Goal: Transaction & Acquisition: Download file/media

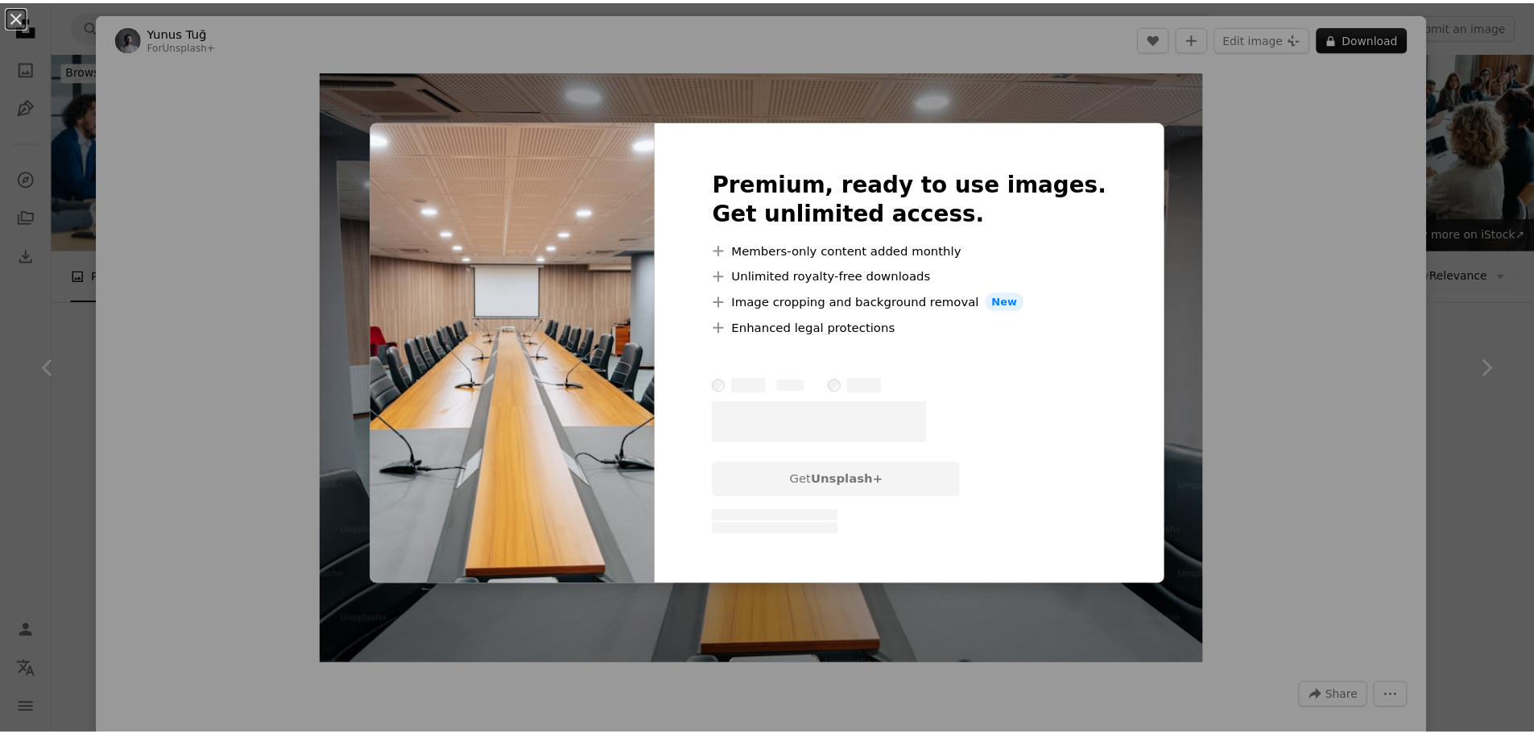
scroll to position [1369, 0]
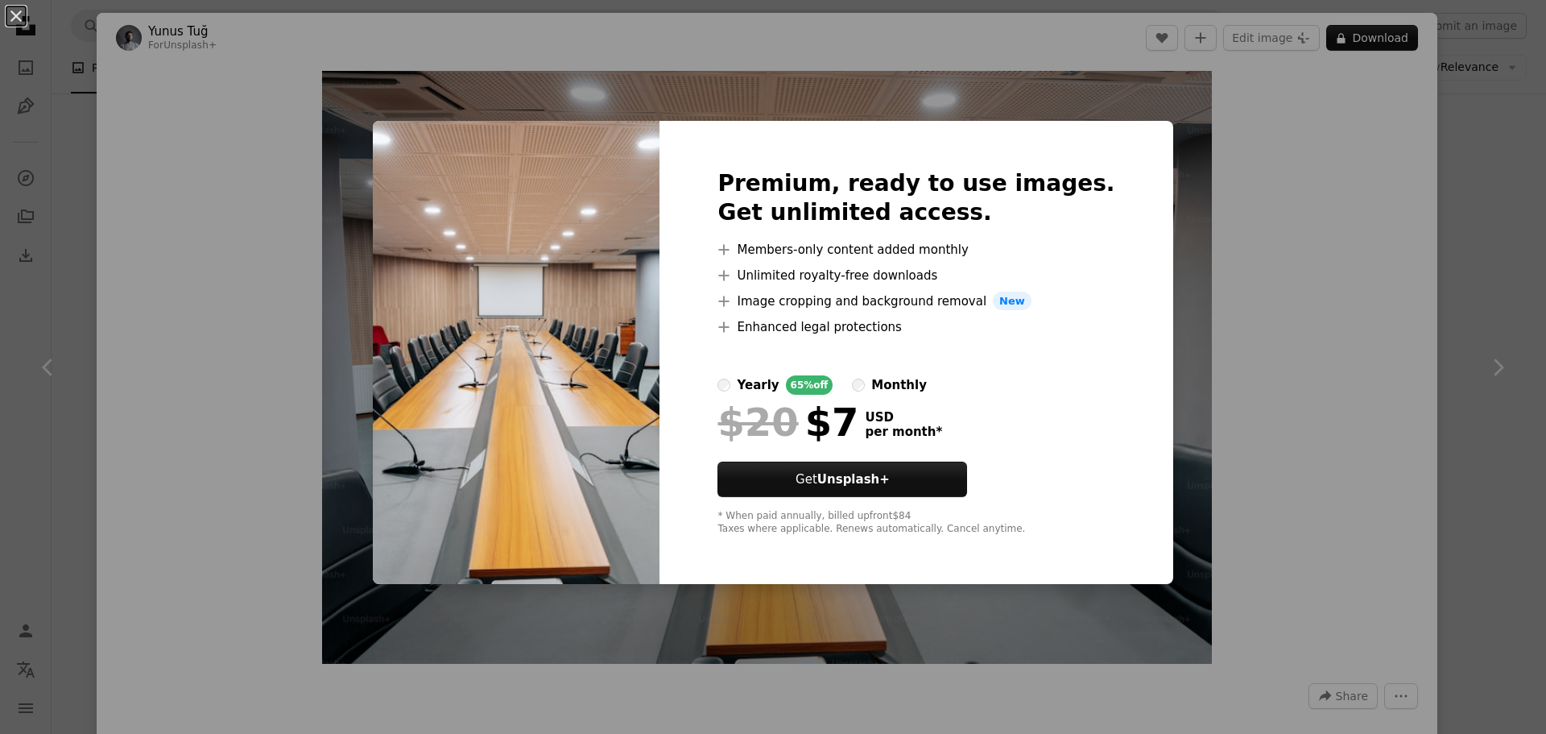
click at [1428, 318] on div "An X shape Premium, ready to use images. Get unlimited access. A plus sign Memb…" at bounding box center [773, 367] width 1546 height 734
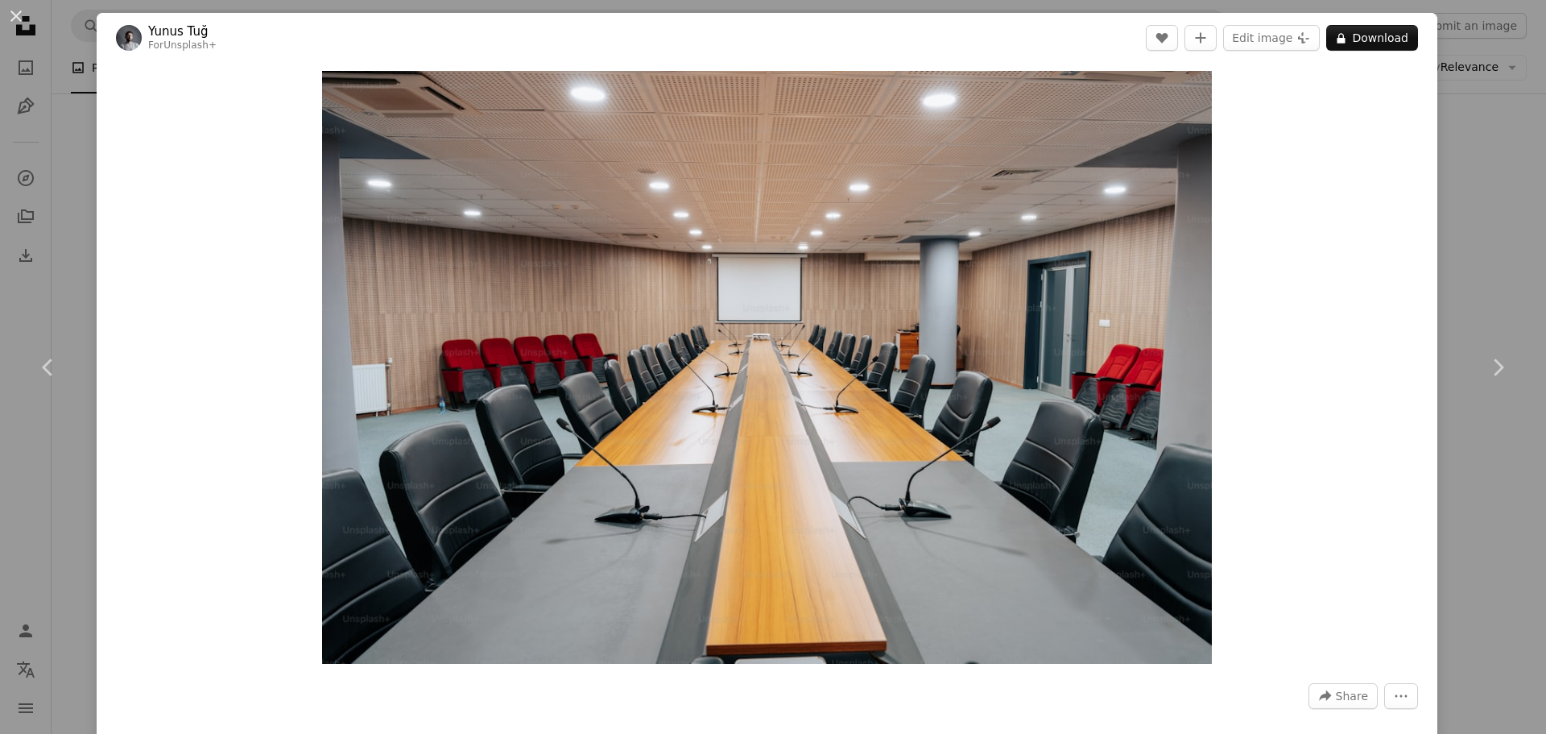
click at [1486, 226] on div "An X shape Chevron left Chevron right Yunus Tuğ For Unsplash+ A heart A plus si…" at bounding box center [773, 367] width 1546 height 734
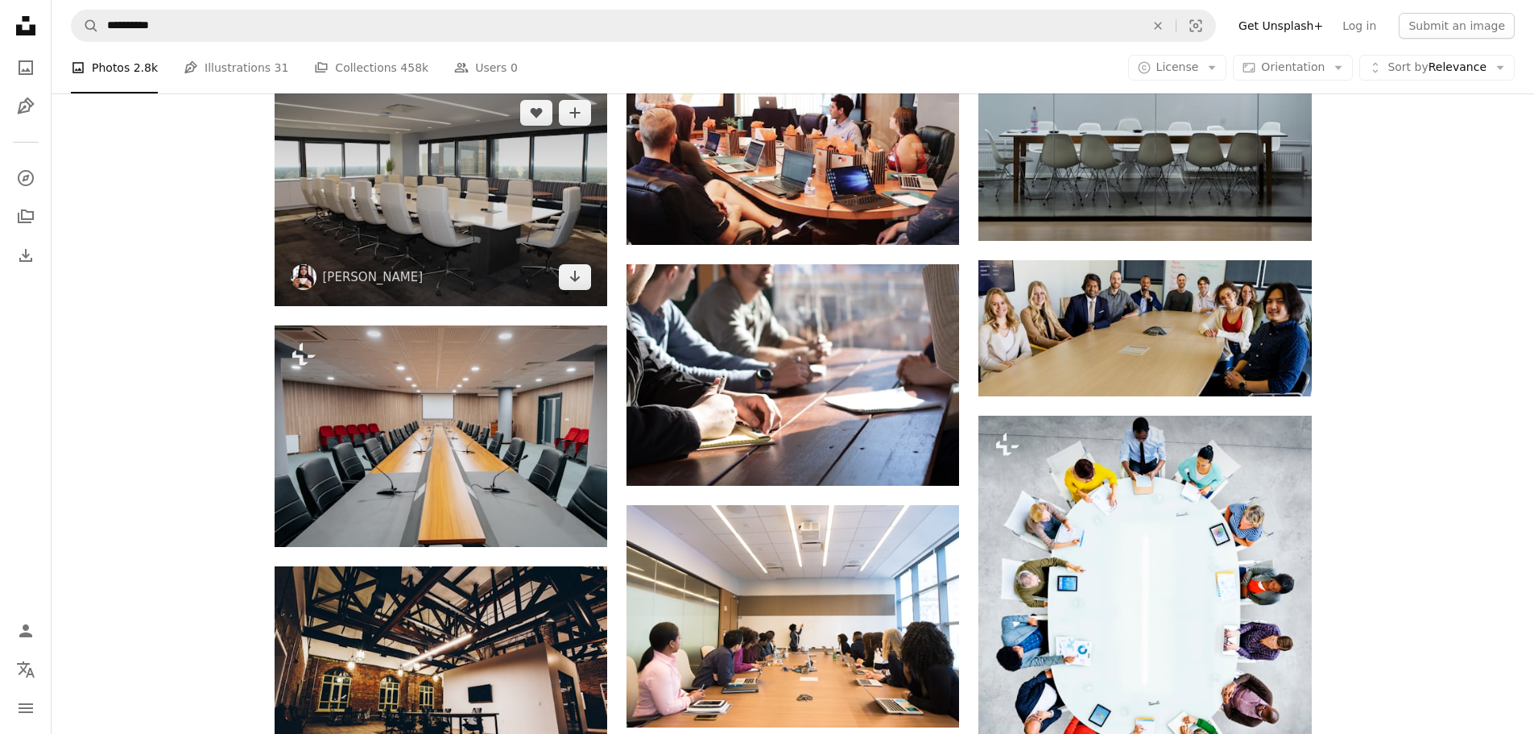
click at [353, 234] on img at bounding box center [441, 194] width 333 height 221
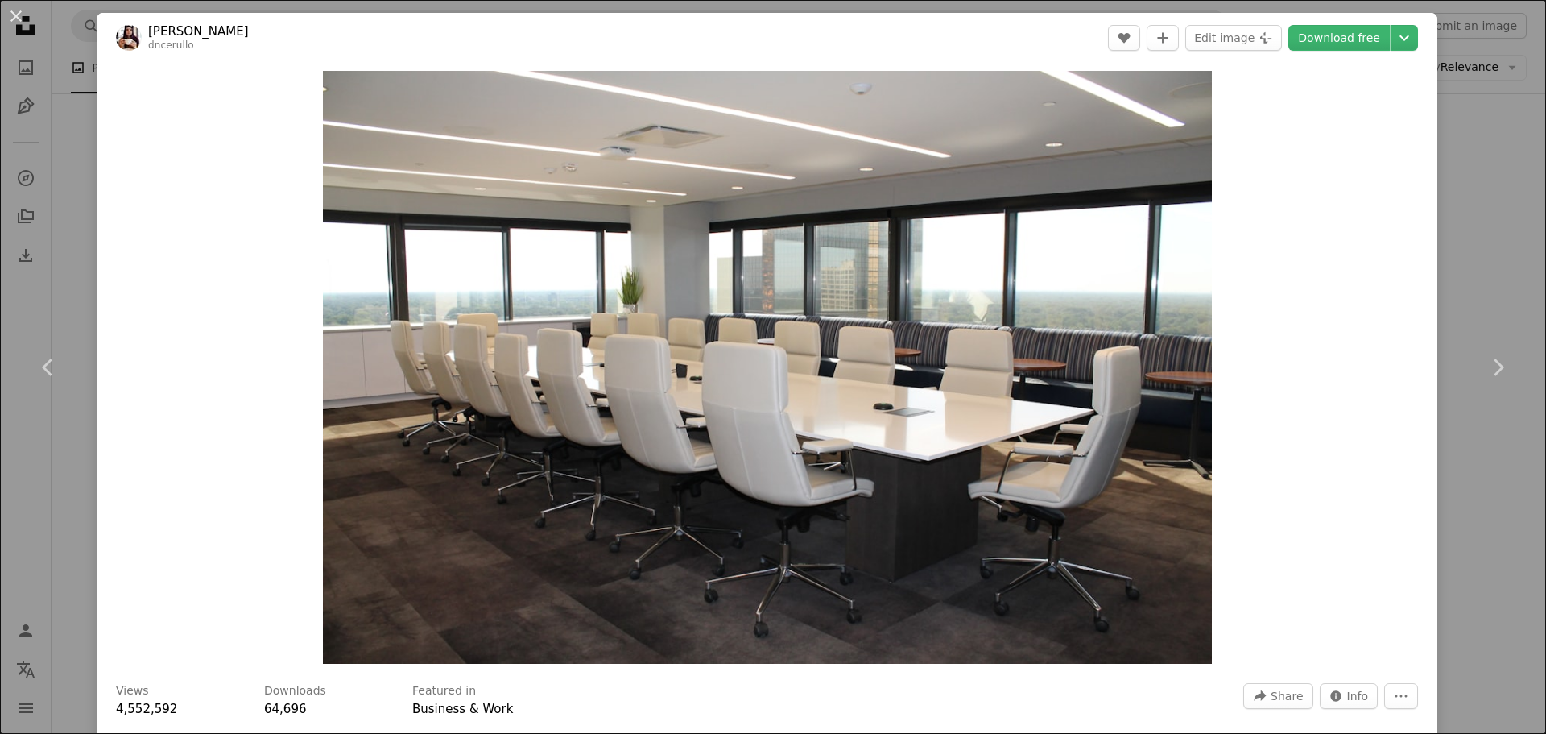
click at [1490, 225] on div "An X shape Chevron left Chevron right [PERSON_NAME] dncerullo A heart A plus si…" at bounding box center [773, 367] width 1546 height 734
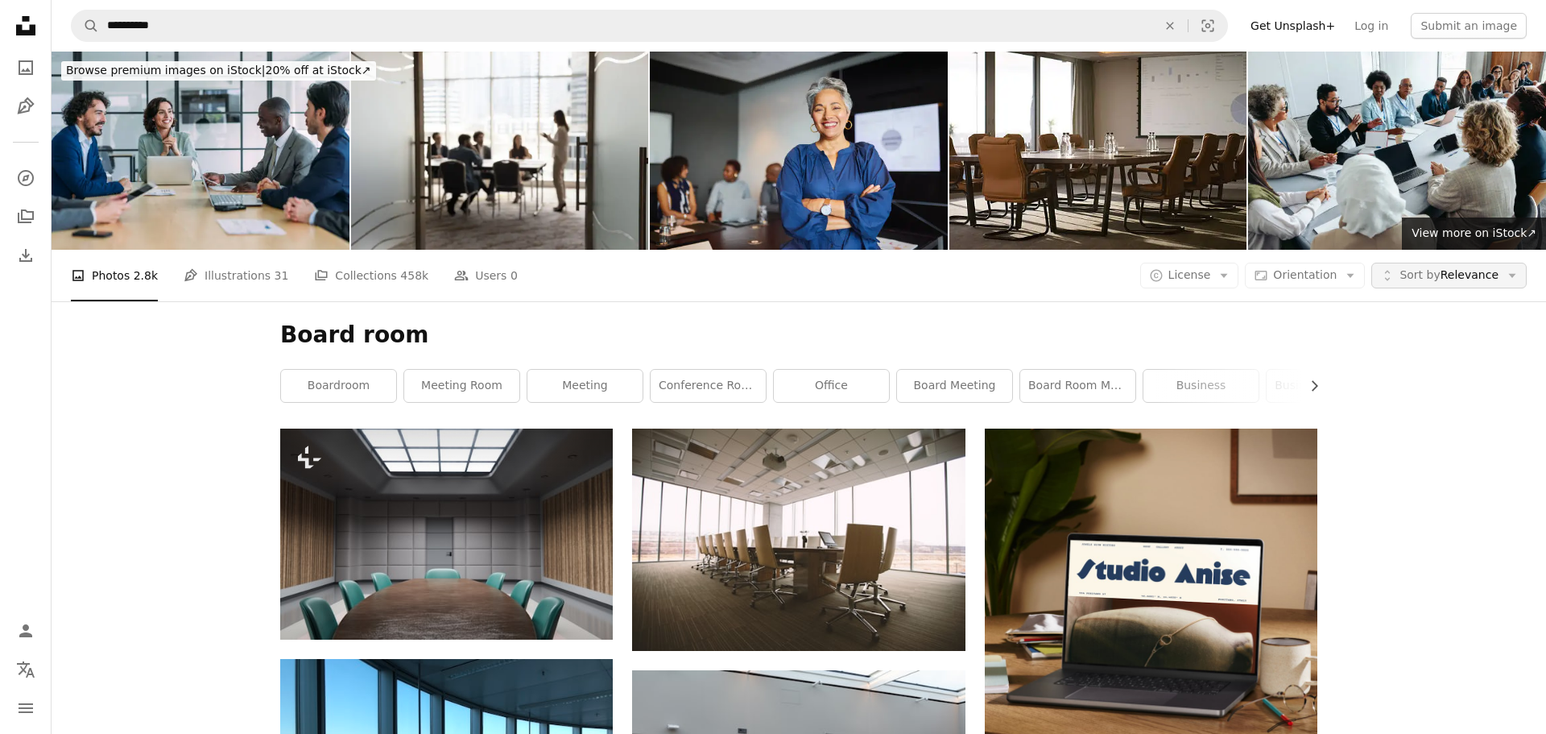
click at [1460, 267] on span "Sort by Relevance" at bounding box center [1449, 275] width 99 height 16
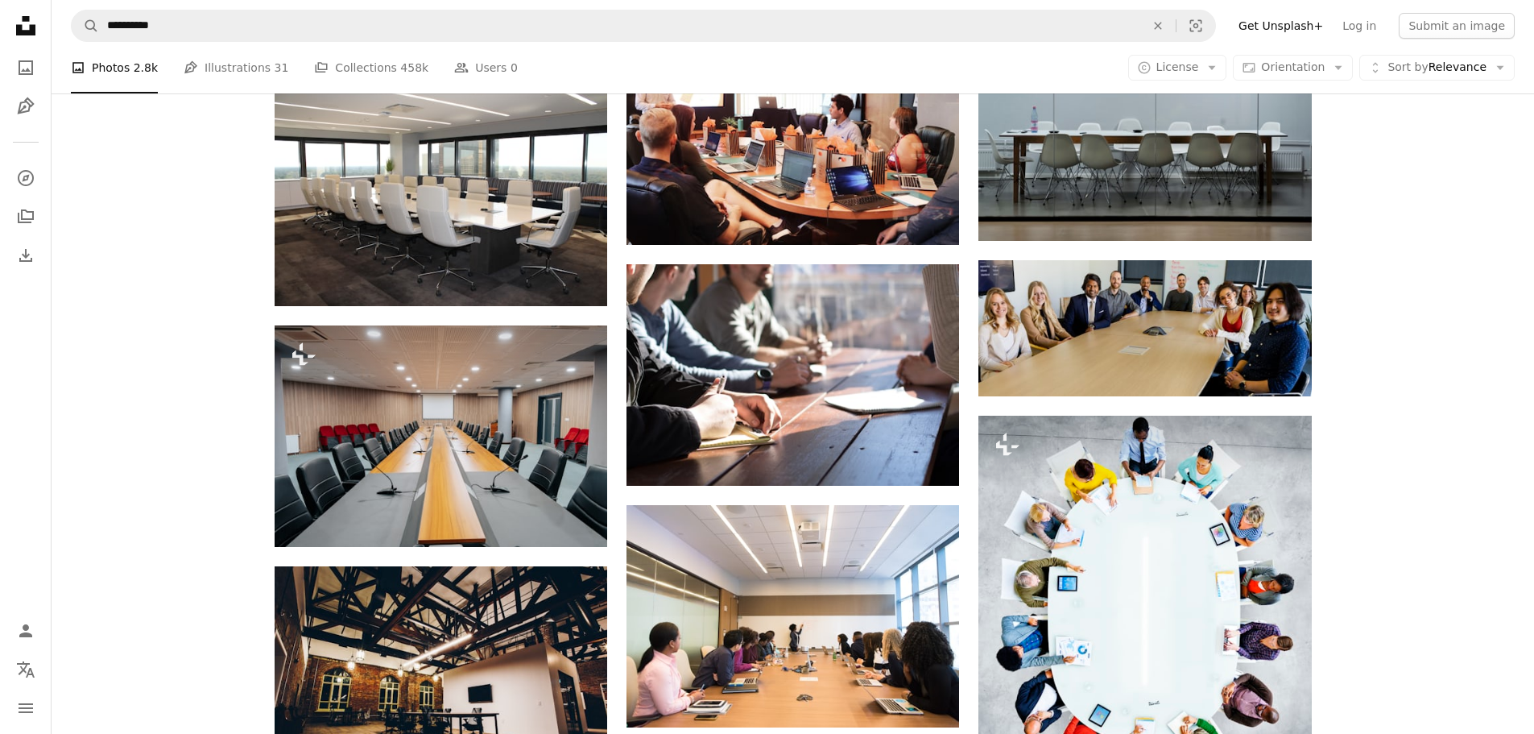
scroll to position [4349, 0]
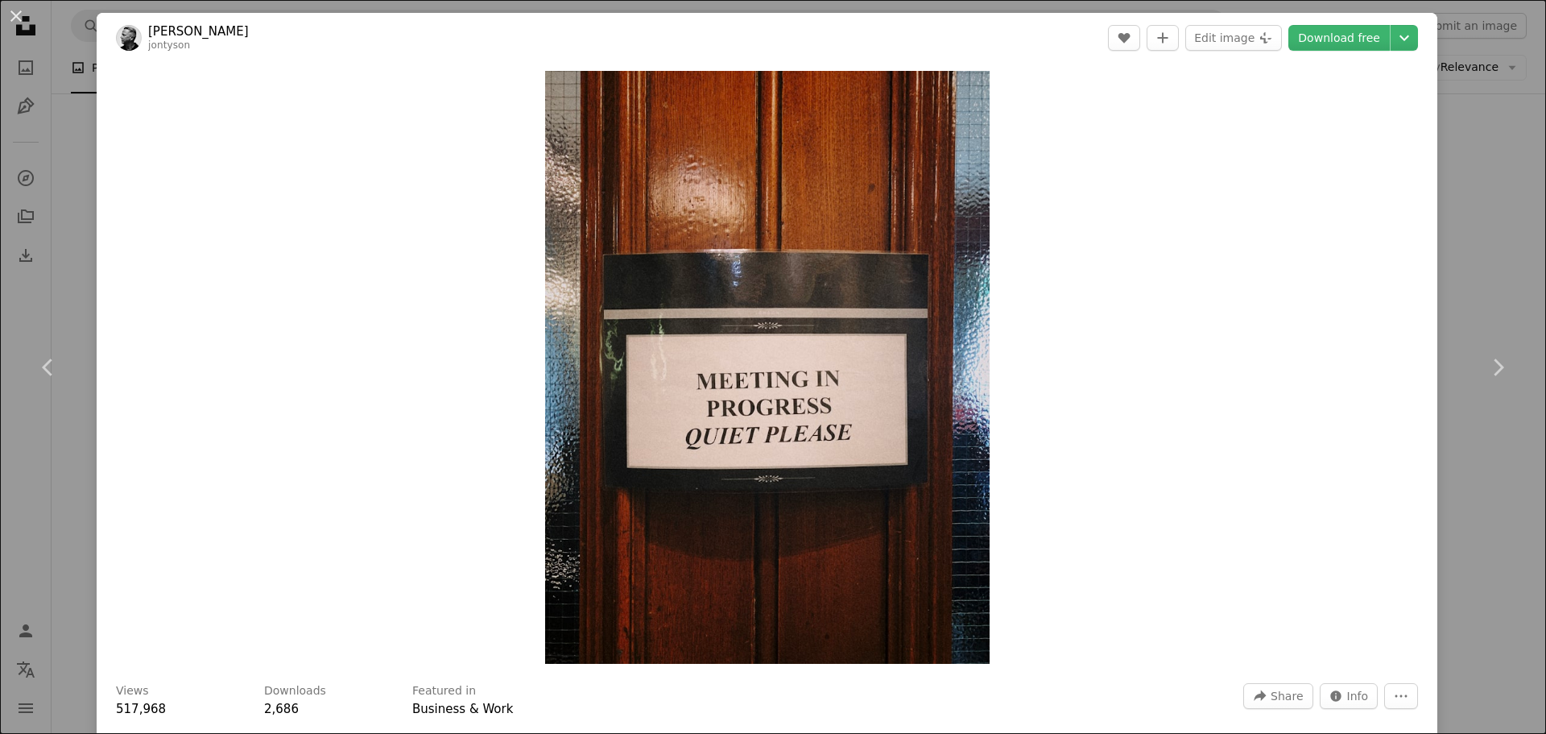
click at [1470, 280] on div "An X shape Chevron left Chevron right [PERSON_NAME] A heart A plus sign Edit im…" at bounding box center [773, 367] width 1546 height 734
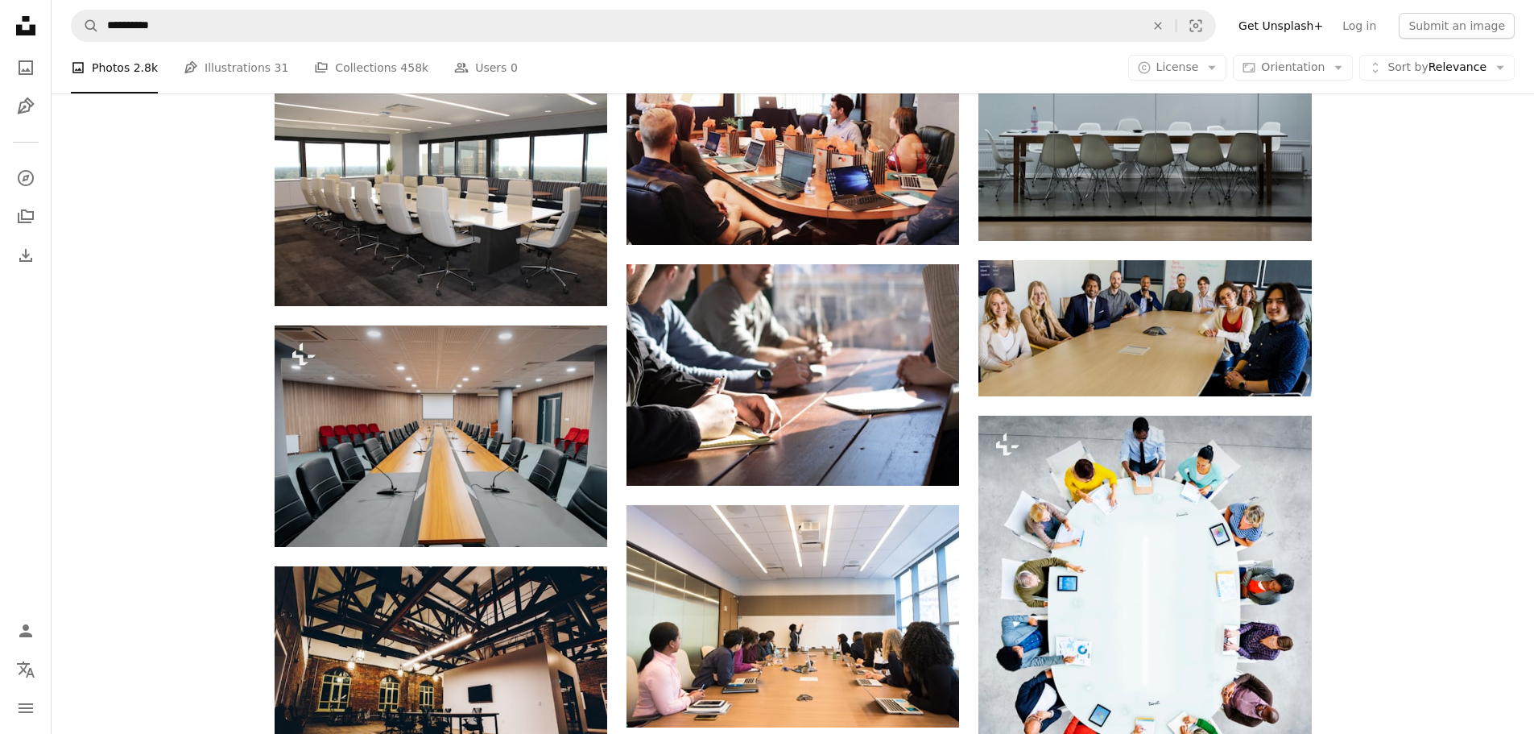
scroll to position [4913, 0]
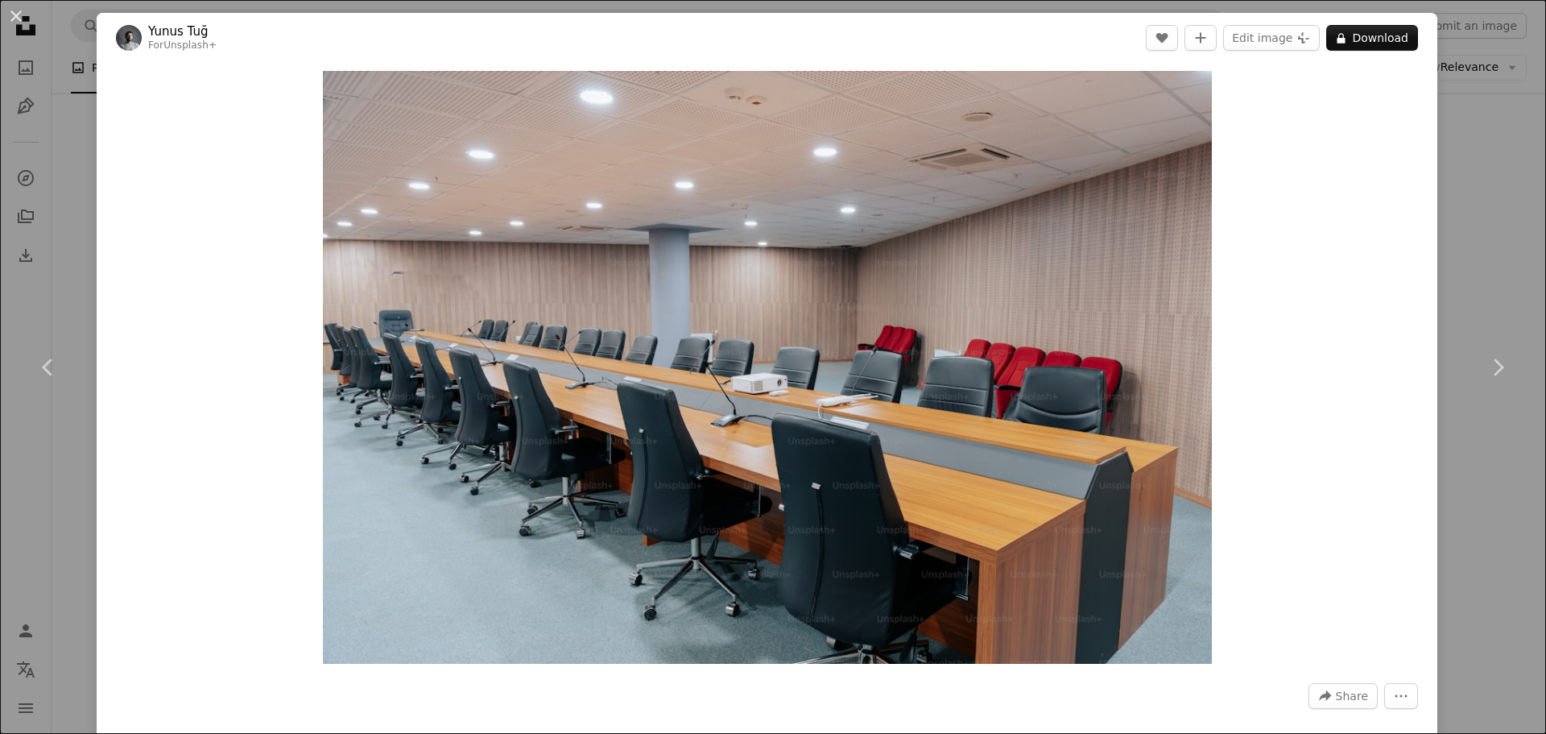
click at [1468, 243] on div "An X shape Chevron left Chevron right Yunus Tuğ For Unsplash+ A heart A plus si…" at bounding box center [773, 367] width 1546 height 734
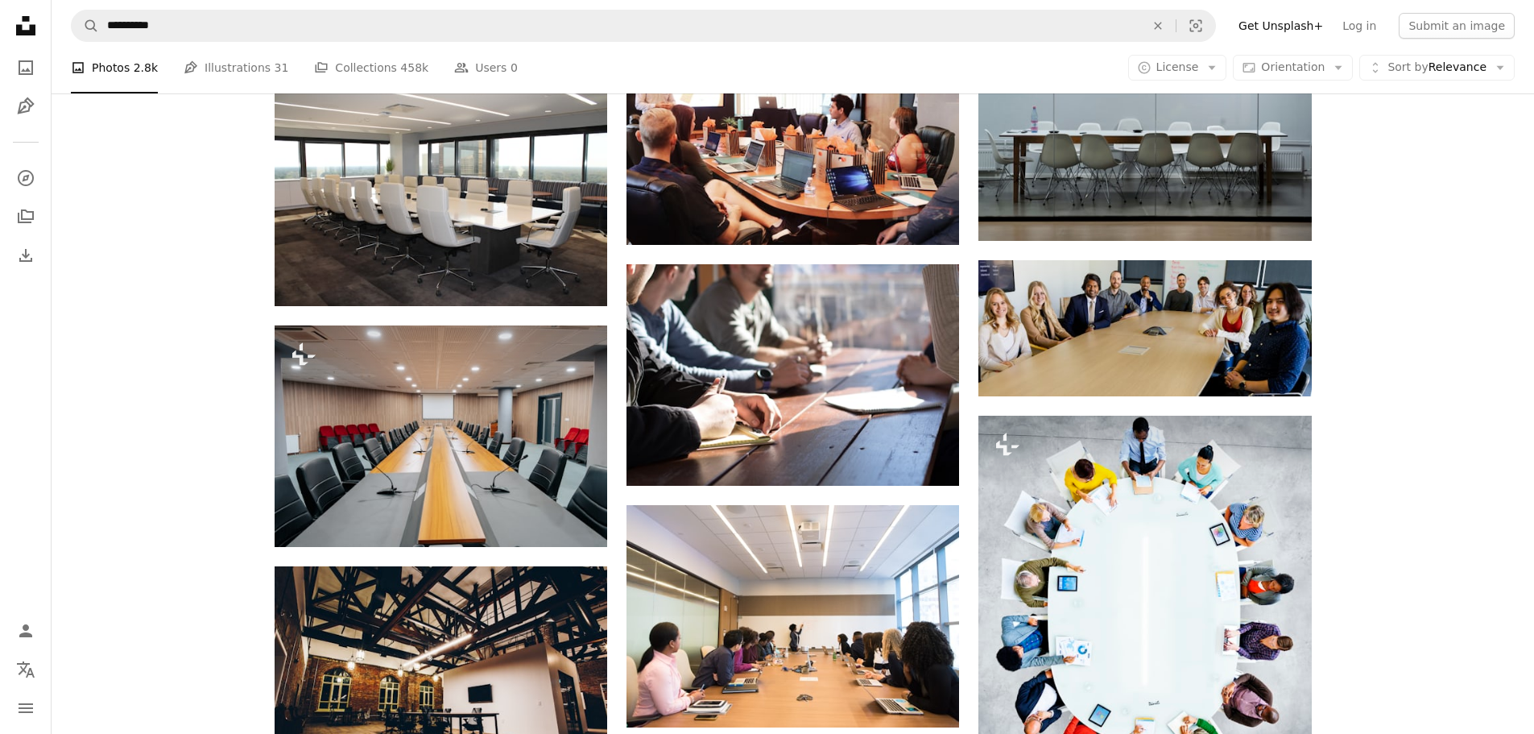
scroll to position [7731, 0]
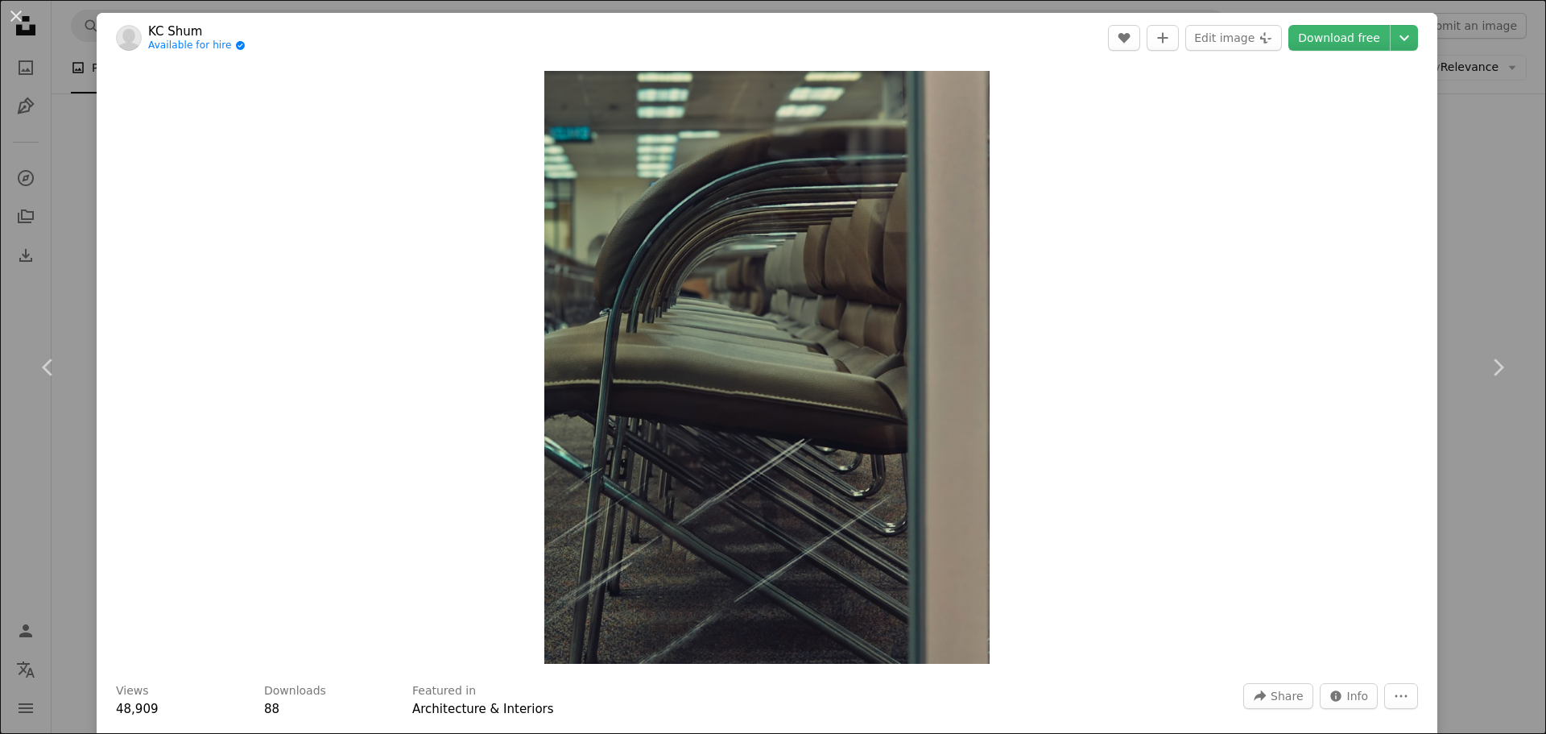
click at [1442, 263] on div "An X shape Chevron left Chevron right [PERSON_NAME] Available for hire A checkm…" at bounding box center [773, 367] width 1546 height 734
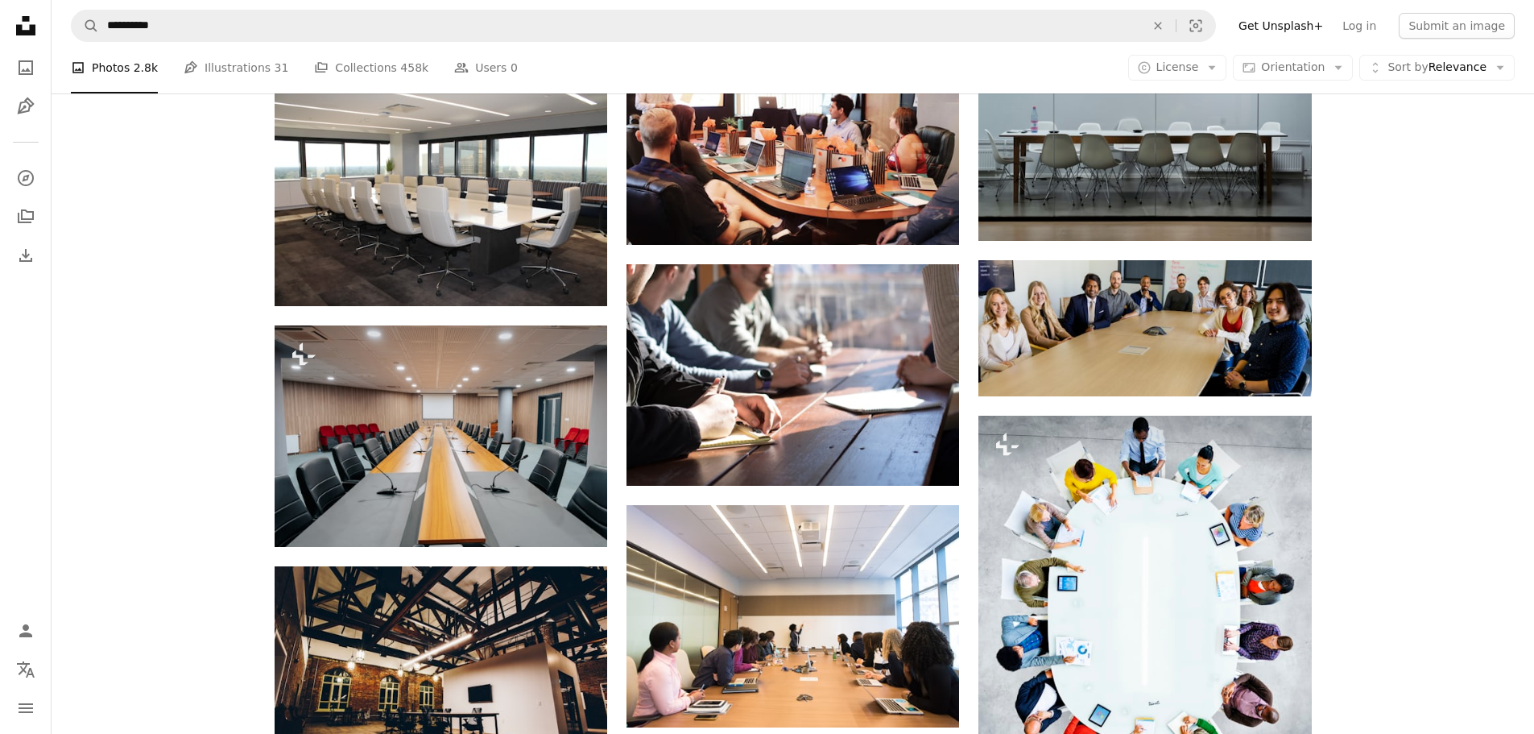
scroll to position [9020, 0]
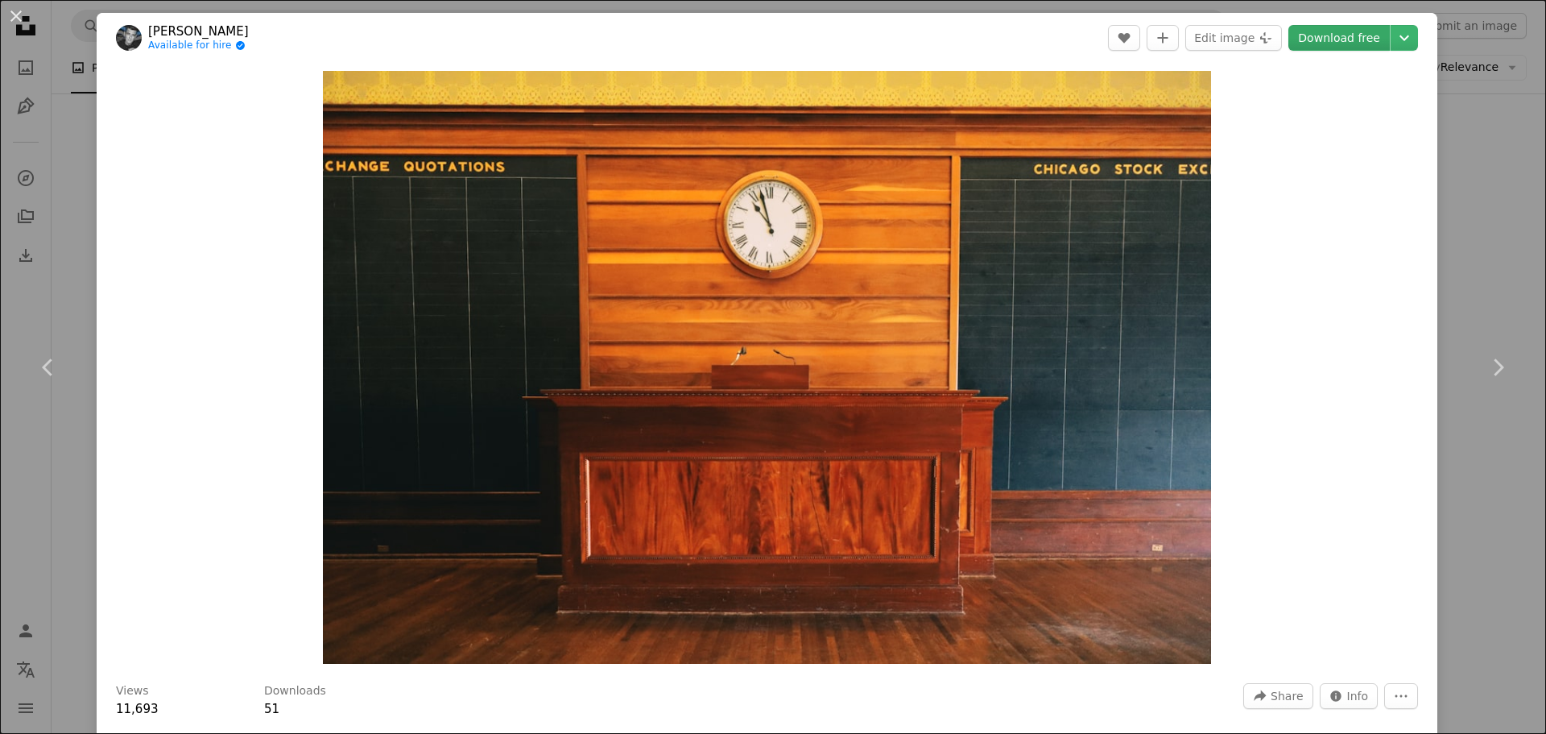
click at [1317, 36] on link "Download free" at bounding box center [1339, 38] width 101 height 26
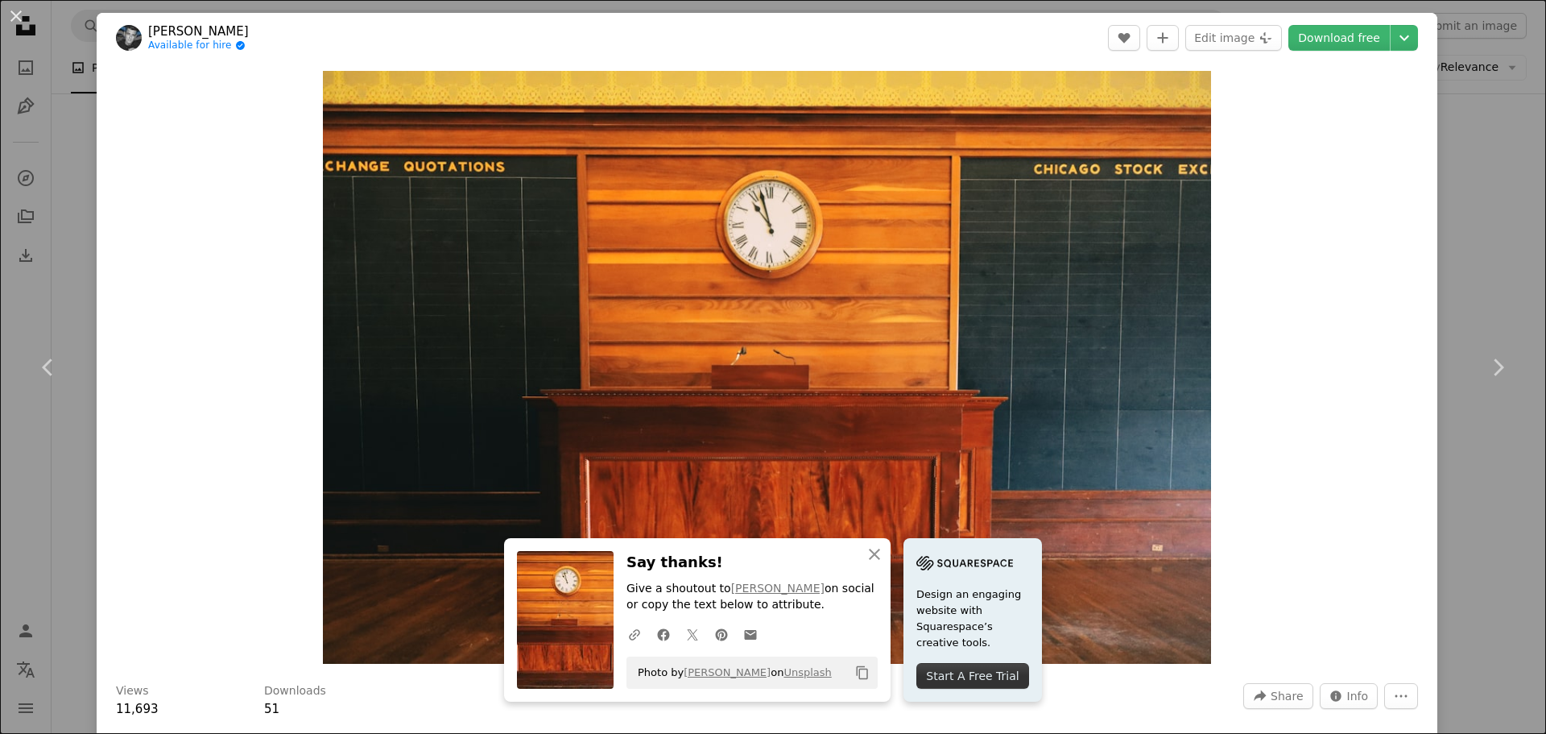
click at [1487, 241] on div "An X shape Chevron left Chevron right An X shape Close Say thanks! Give a shout…" at bounding box center [773, 367] width 1546 height 734
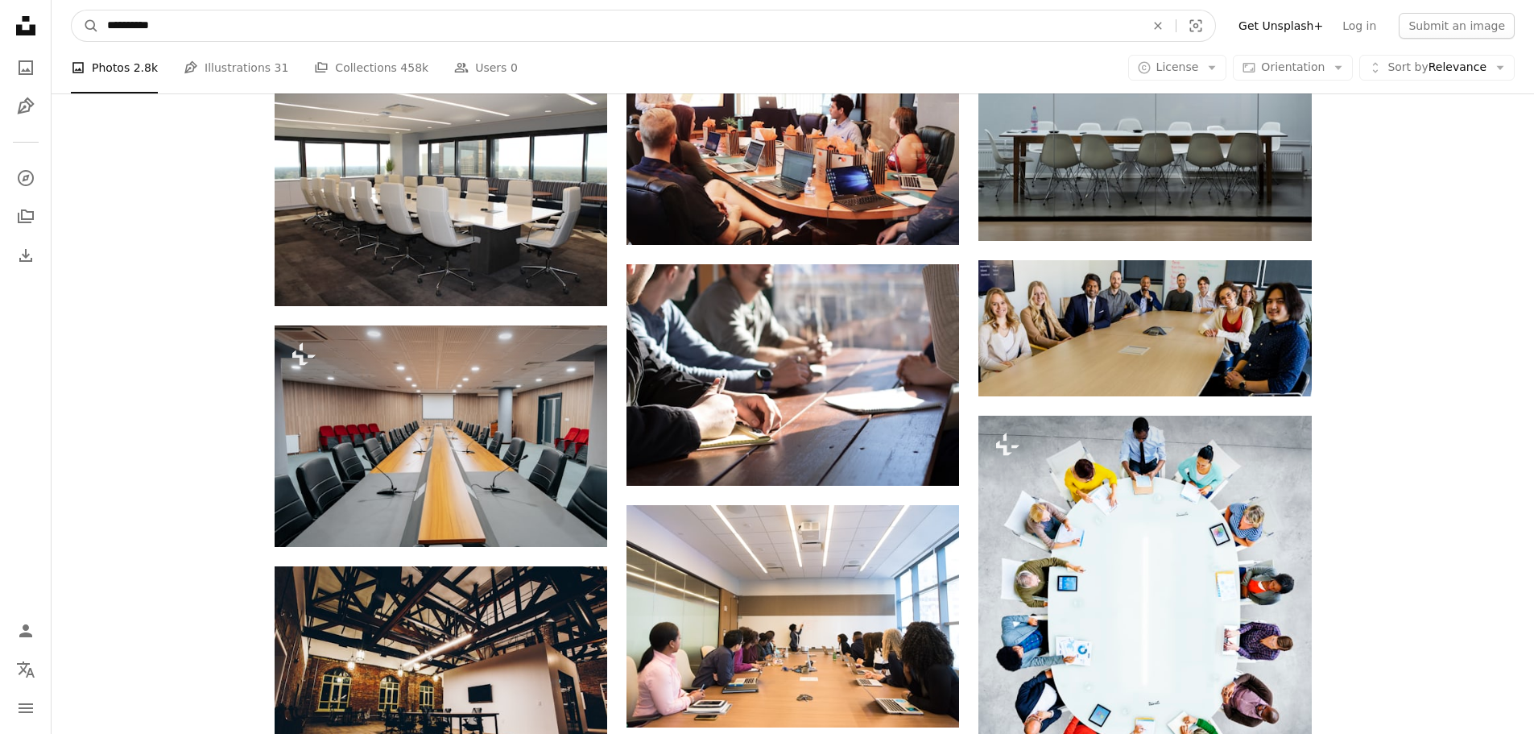
scroll to position [8905, 0]
drag, startPoint x: 349, startPoint y: 14, endPoint x: 34, endPoint y: 8, distance: 314.9
type input "**********"
click button "A magnifying glass" at bounding box center [85, 25] width 27 height 31
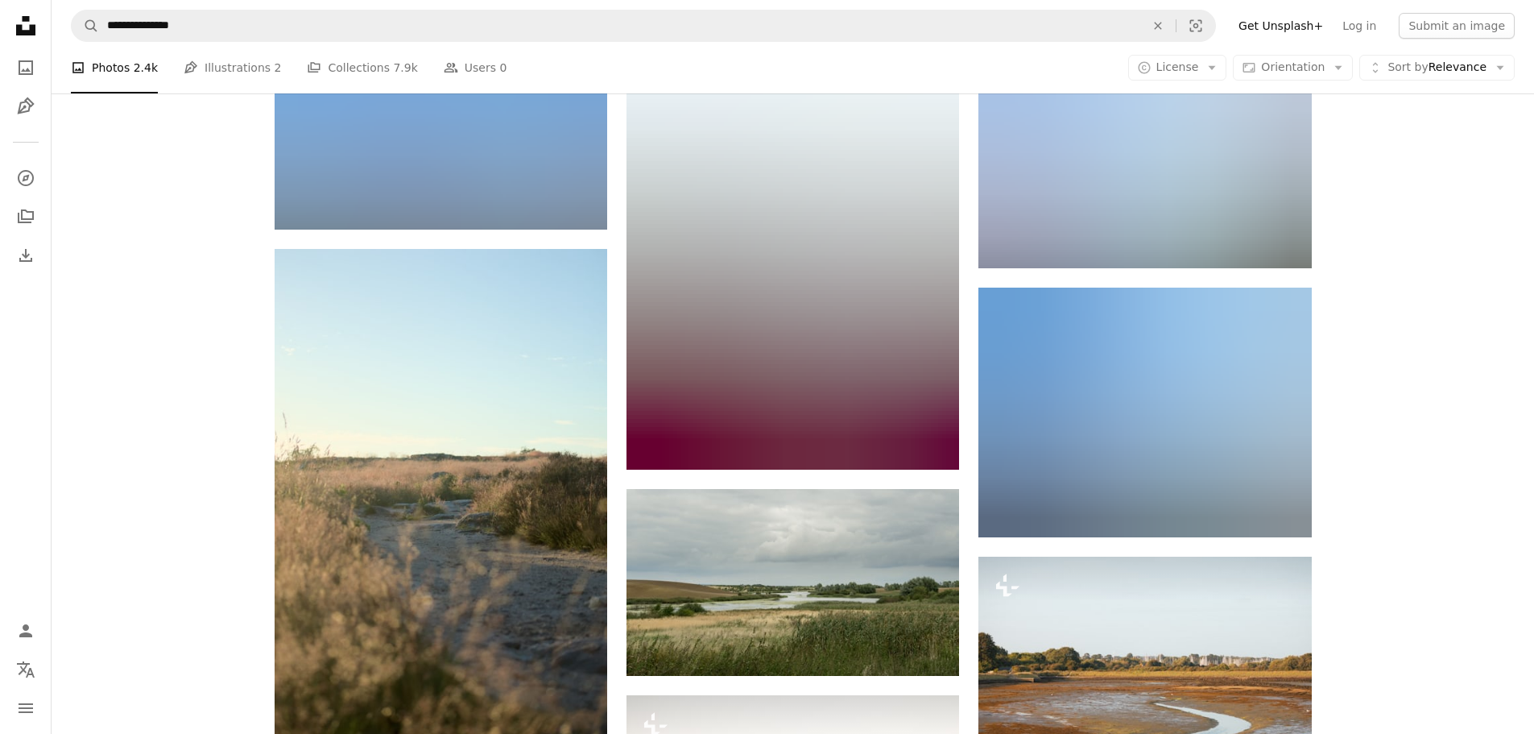
scroll to position [1369, 0]
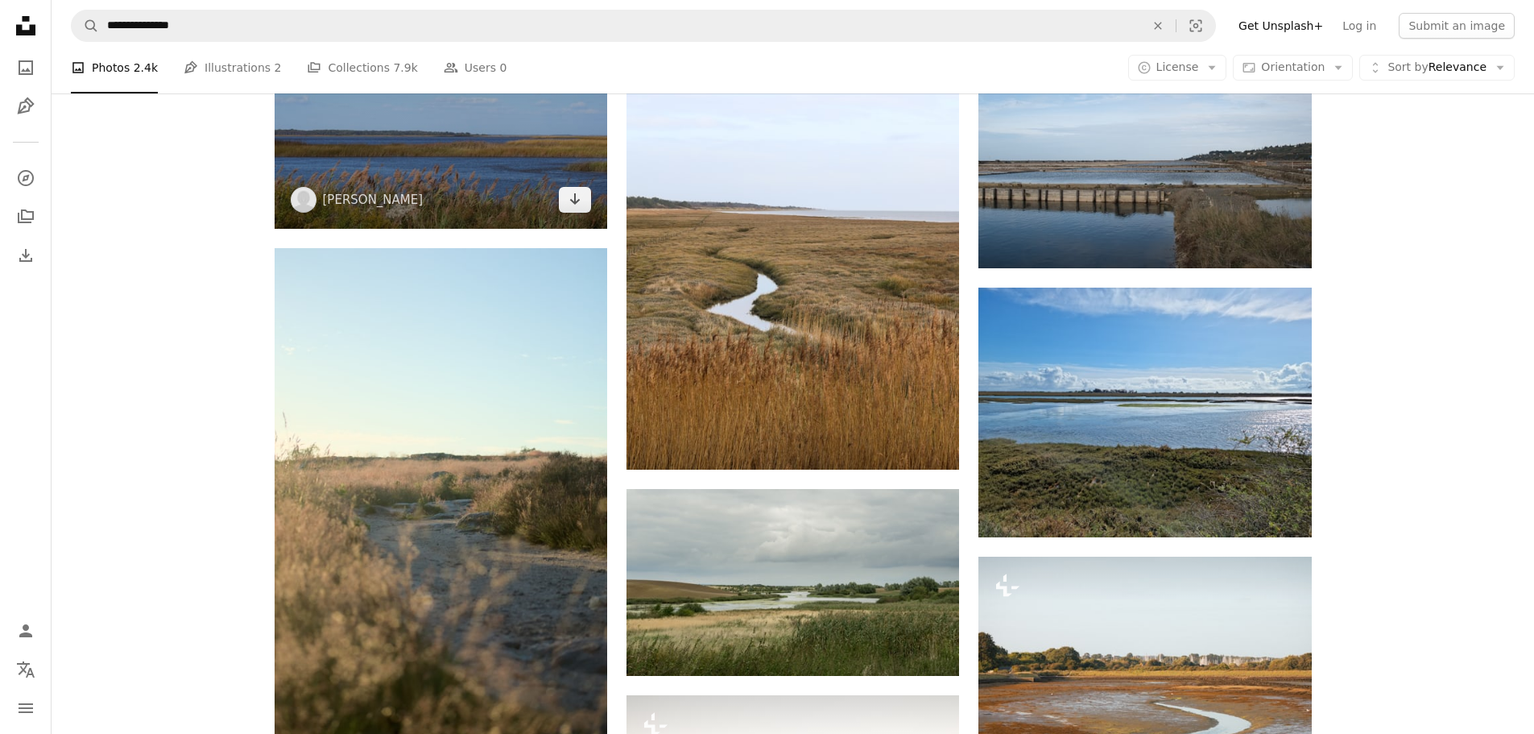
click at [445, 164] on img at bounding box center [441, 117] width 333 height 221
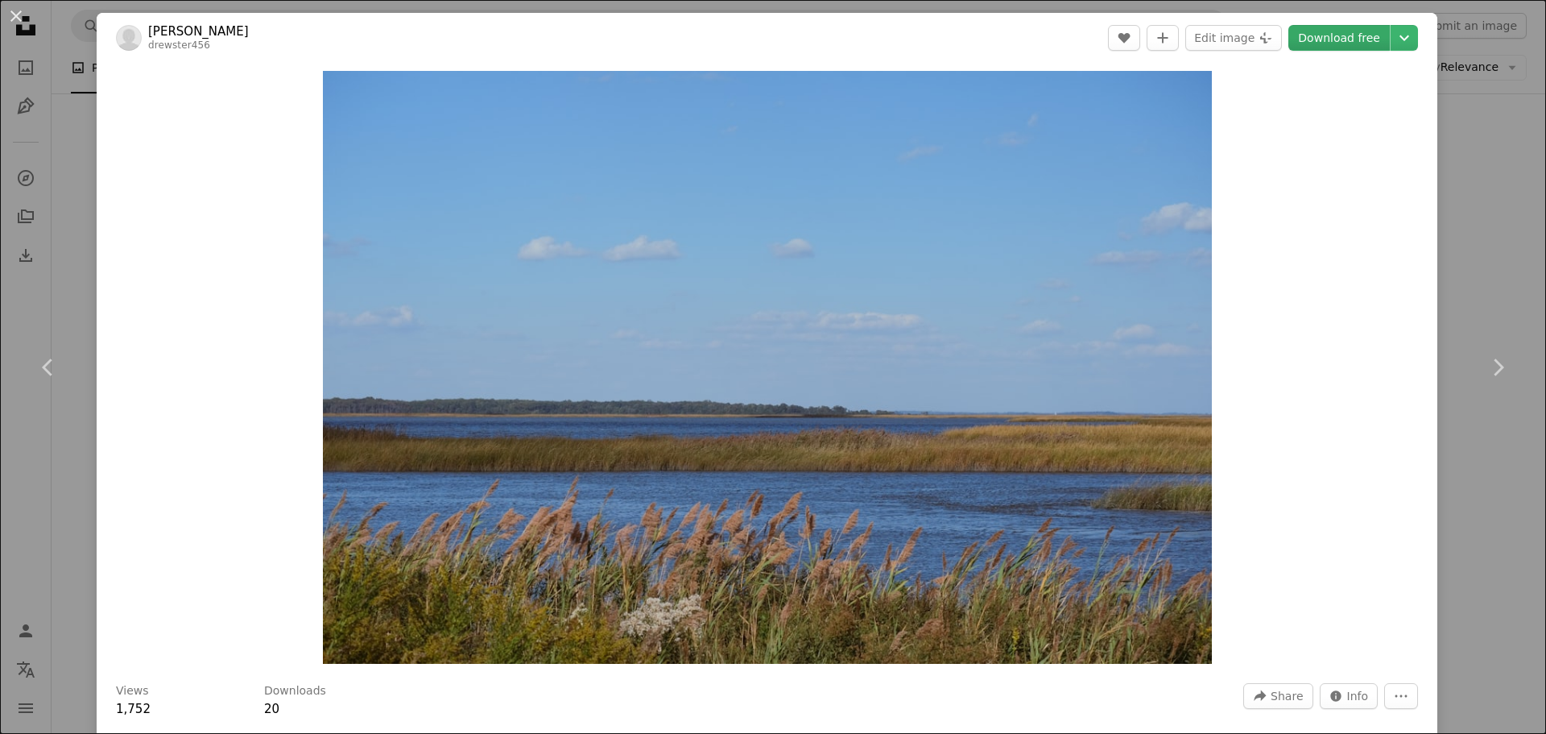
click at [1325, 38] on link "Download free" at bounding box center [1339, 38] width 101 height 26
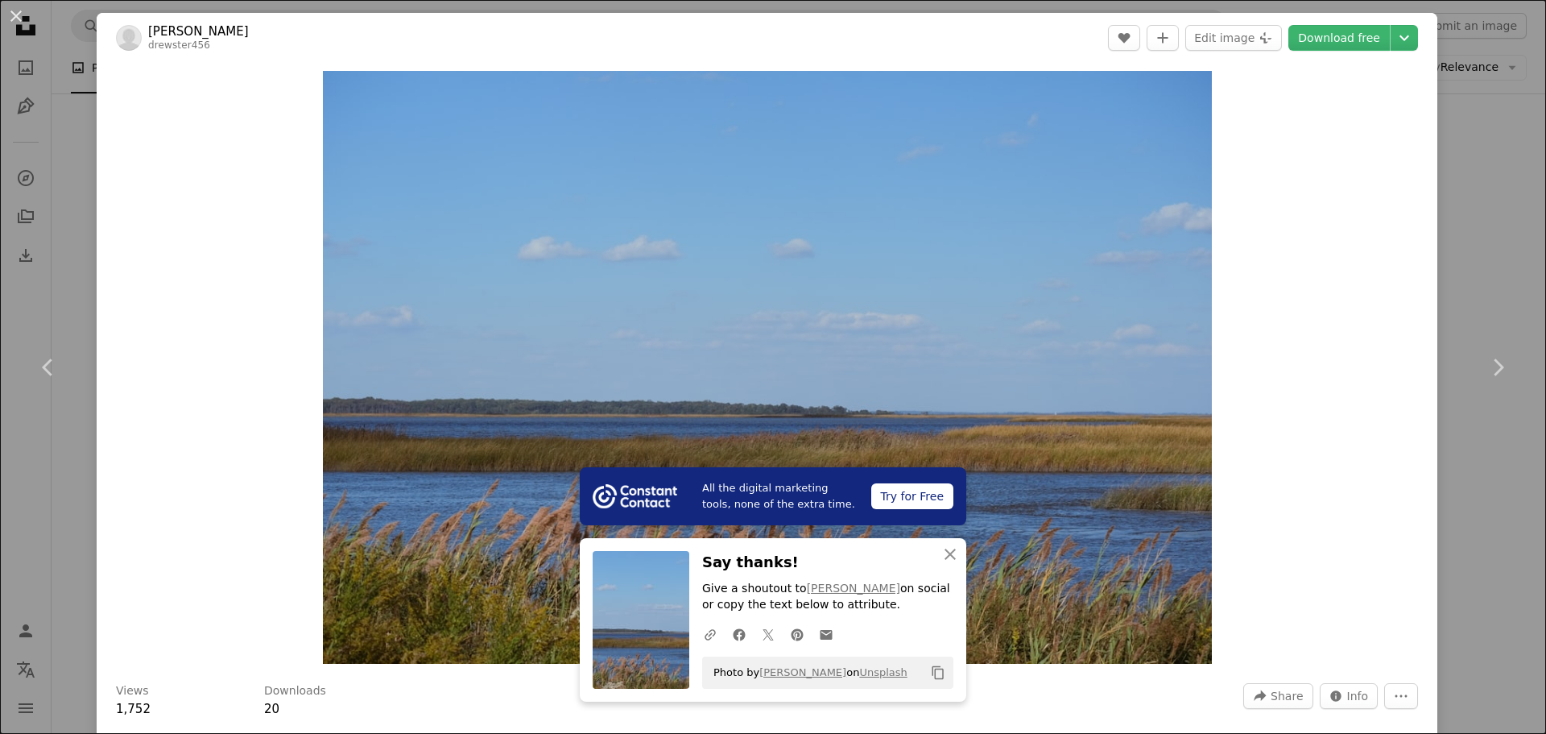
click at [1463, 223] on div "An X shape Chevron left Chevron right All the digital marketing tools, none of …" at bounding box center [773, 367] width 1546 height 734
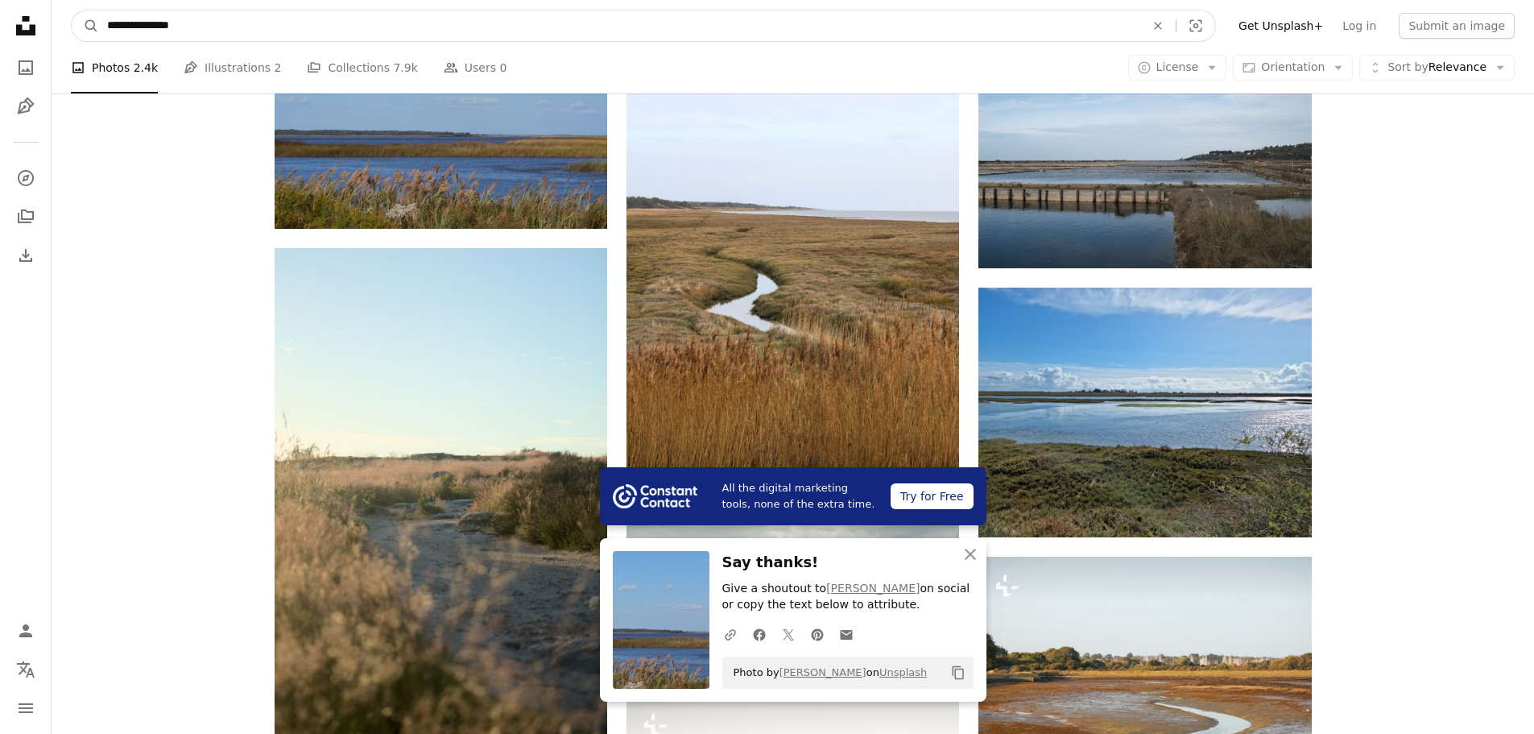
scroll to position [374, 0]
drag, startPoint x: 410, startPoint y: 28, endPoint x: 32, endPoint y: 12, distance: 378.1
click at [32, 12] on div "**********" at bounding box center [767, 607] width 1534 height 3952
type input "****"
click at [72, 10] on button "A magnifying glass" at bounding box center [85, 25] width 27 height 31
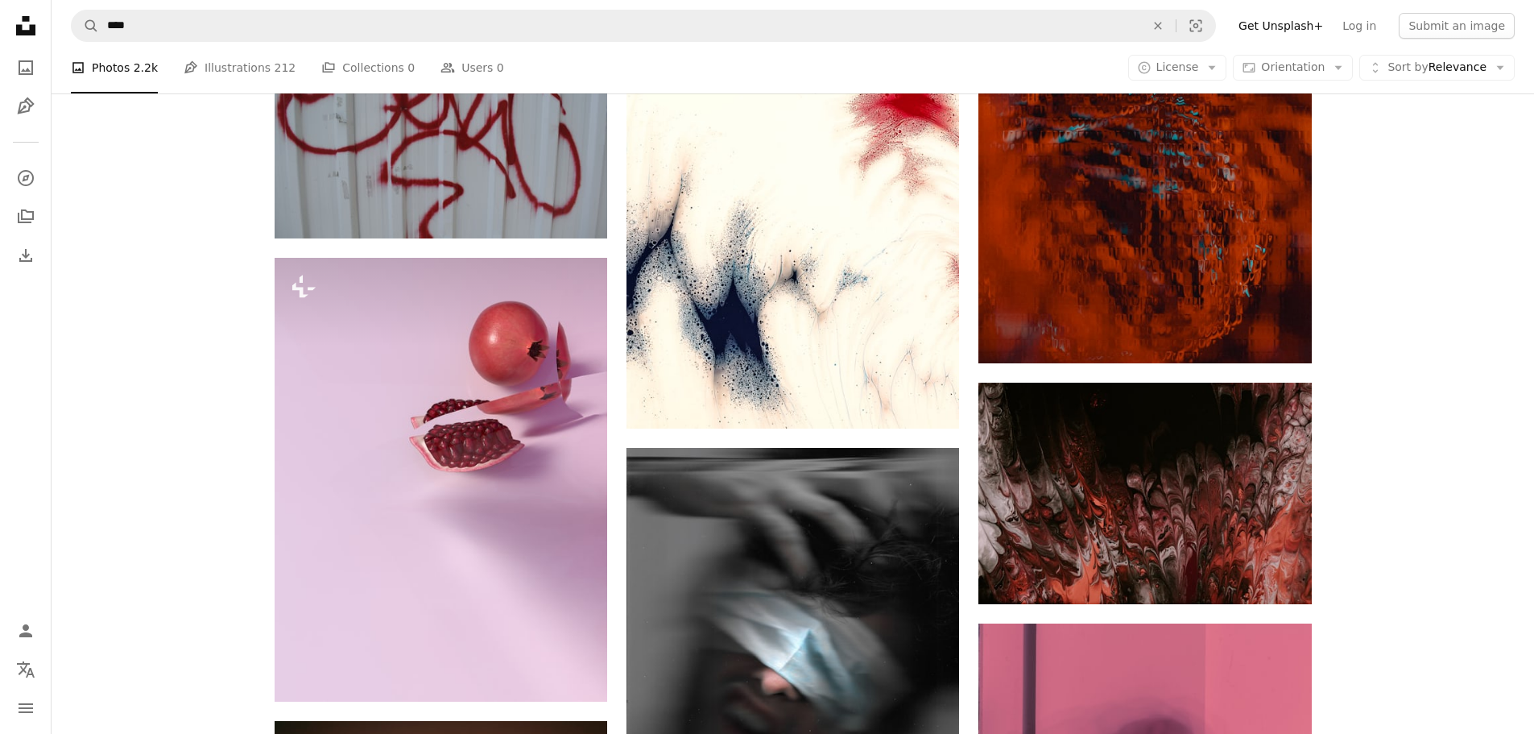
scroll to position [3383, 0]
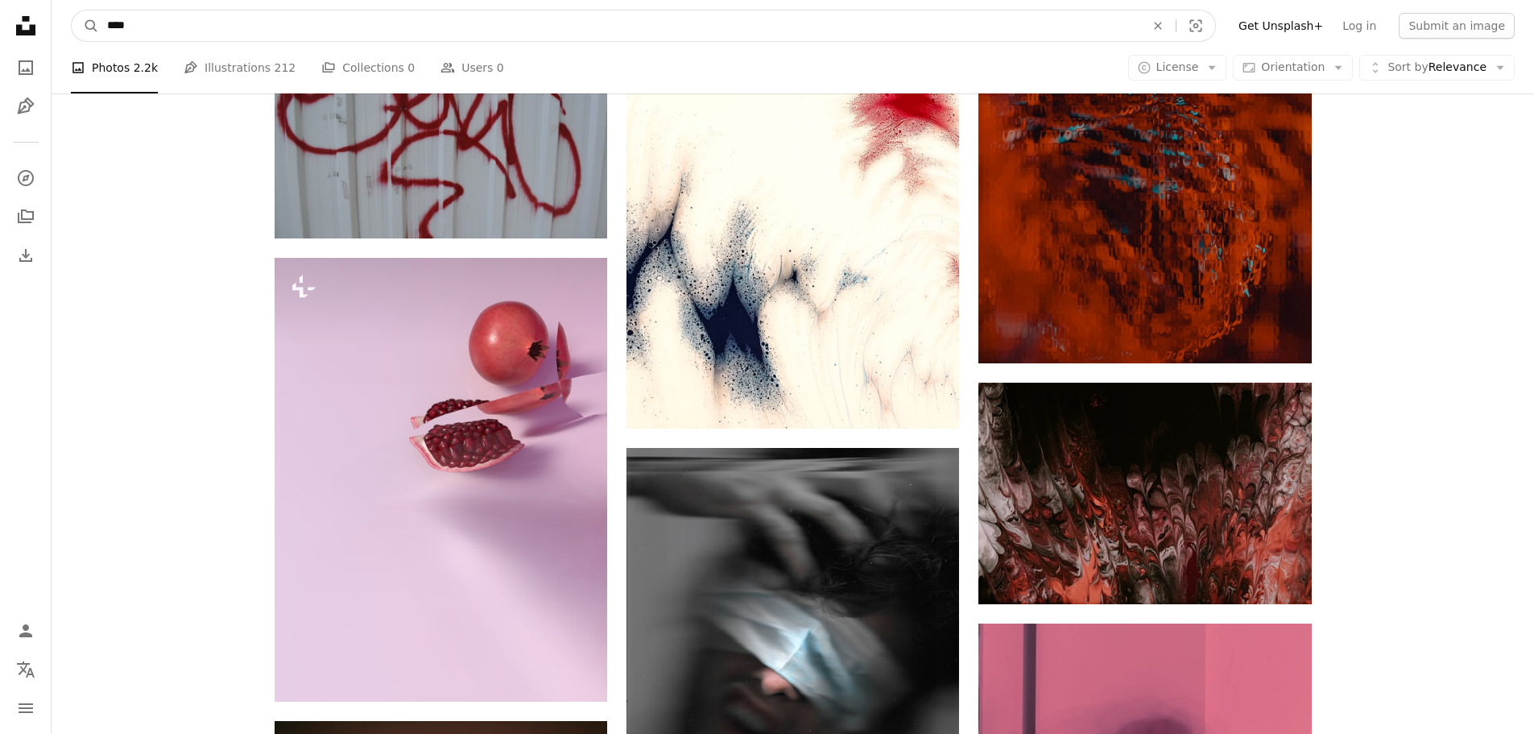
drag, startPoint x: 350, startPoint y: 20, endPoint x: 59, endPoint y: 13, distance: 290.8
click at [59, 13] on nav "A magnifying glass **** An X shape Visual search Filters Get Unsplash+ Log in S…" at bounding box center [793, 26] width 1483 height 52
type input "**********"
click button "A magnifying glass" at bounding box center [85, 25] width 27 height 31
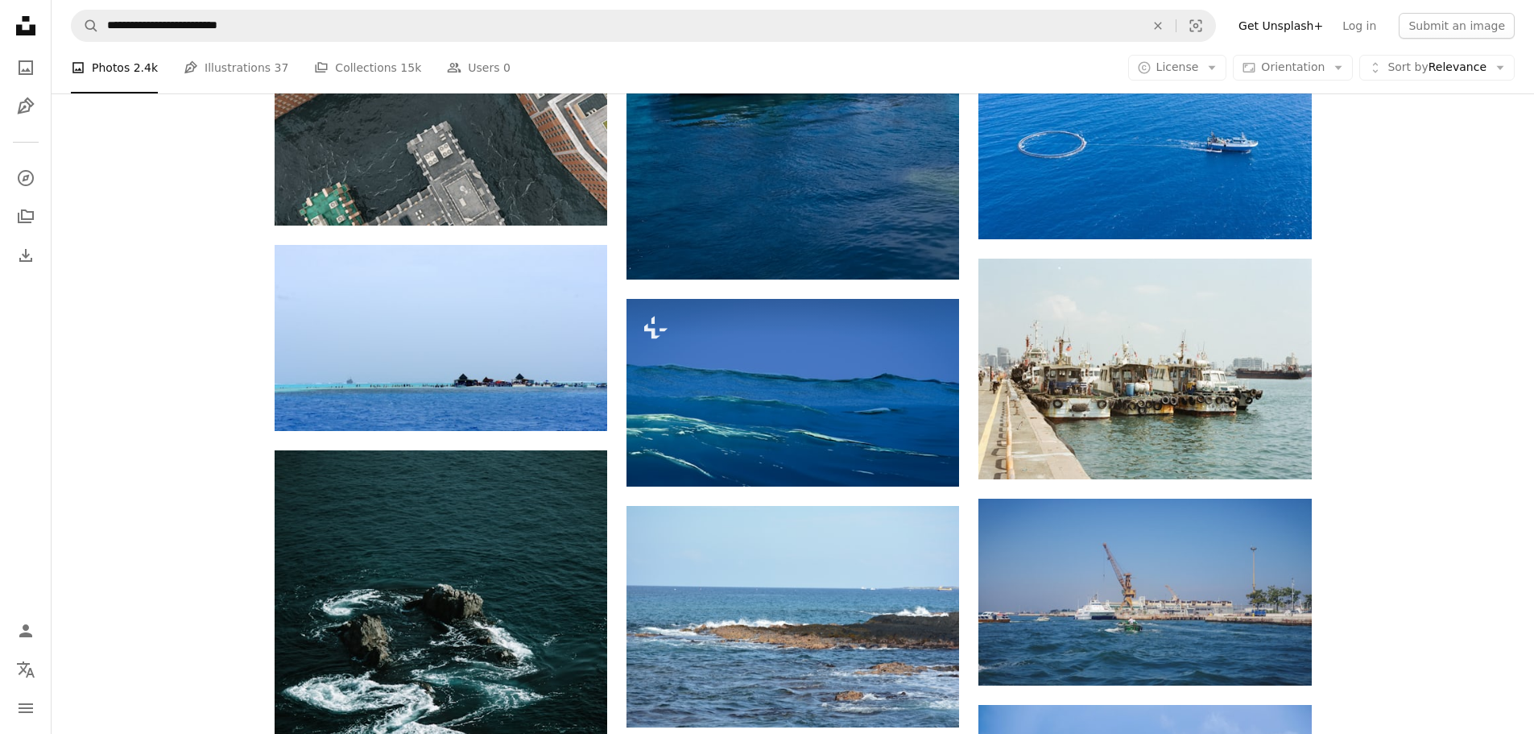
scroll to position [322, 0]
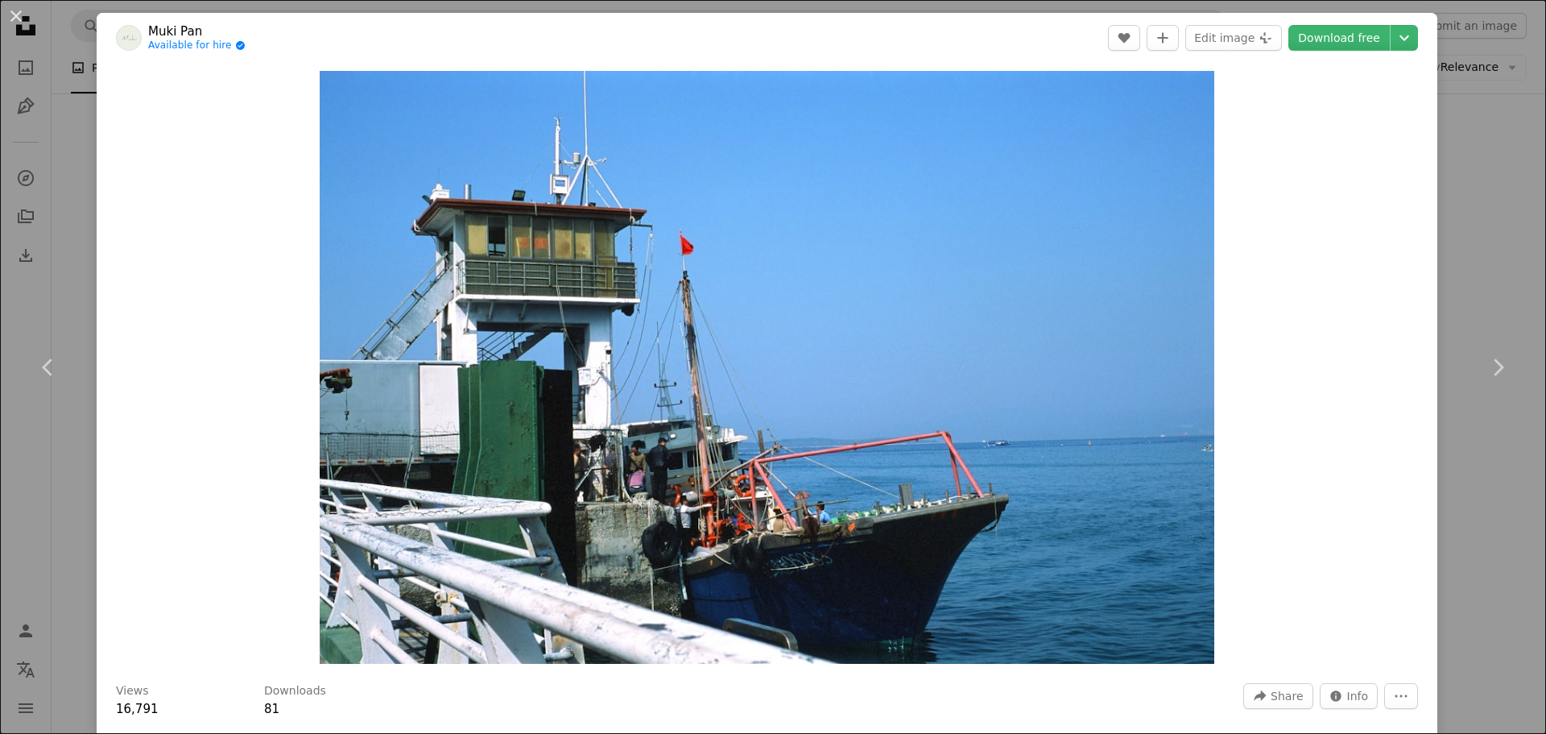
click at [1466, 186] on div "An X shape Chevron left Chevron right Muki Pan Available for hire A checkmark i…" at bounding box center [773, 367] width 1546 height 734
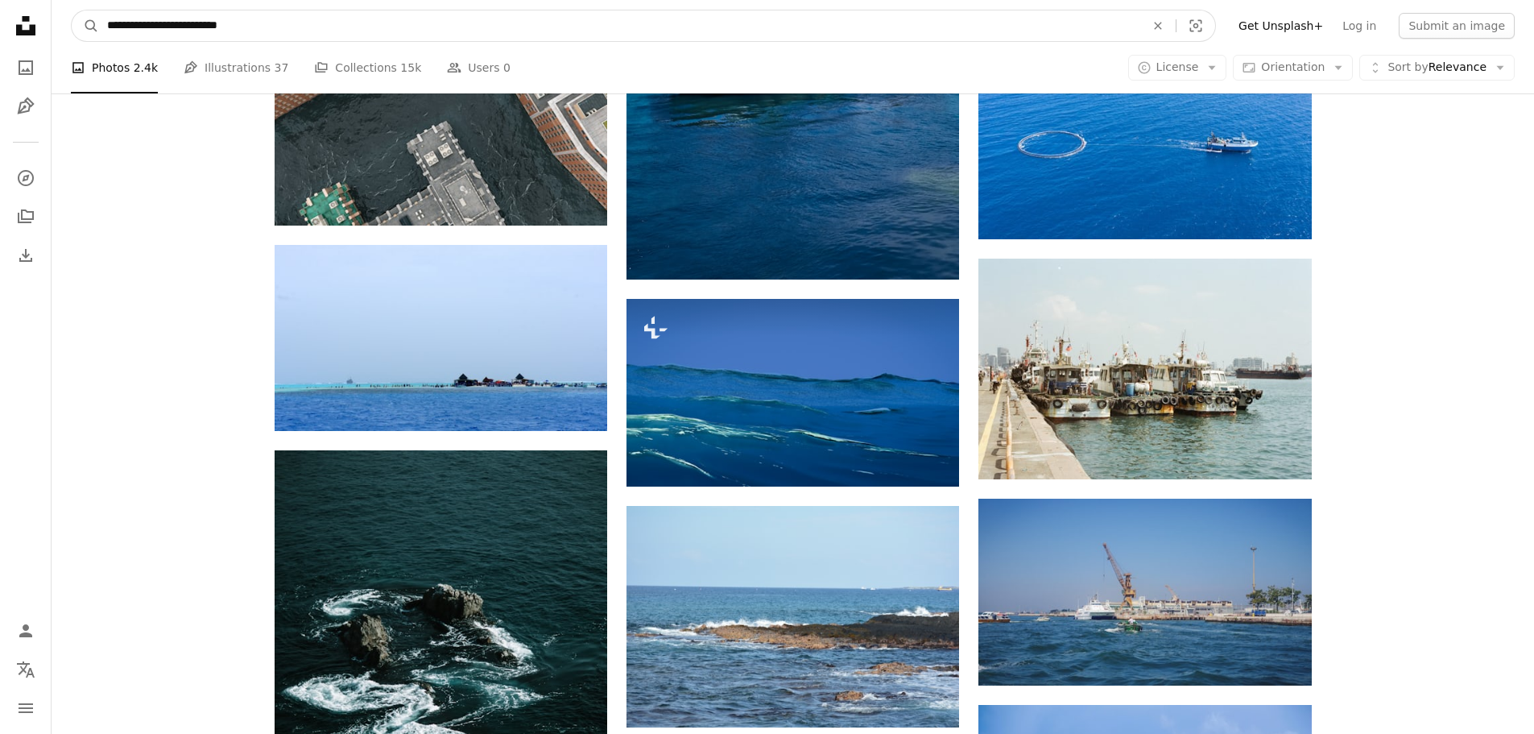
click at [311, 28] on input "**********" at bounding box center [619, 25] width 1041 height 31
click at [311, 27] on input "**********" at bounding box center [619, 25] width 1041 height 31
type input "*********"
click at [72, 10] on button "A magnifying glass" at bounding box center [85, 25] width 27 height 31
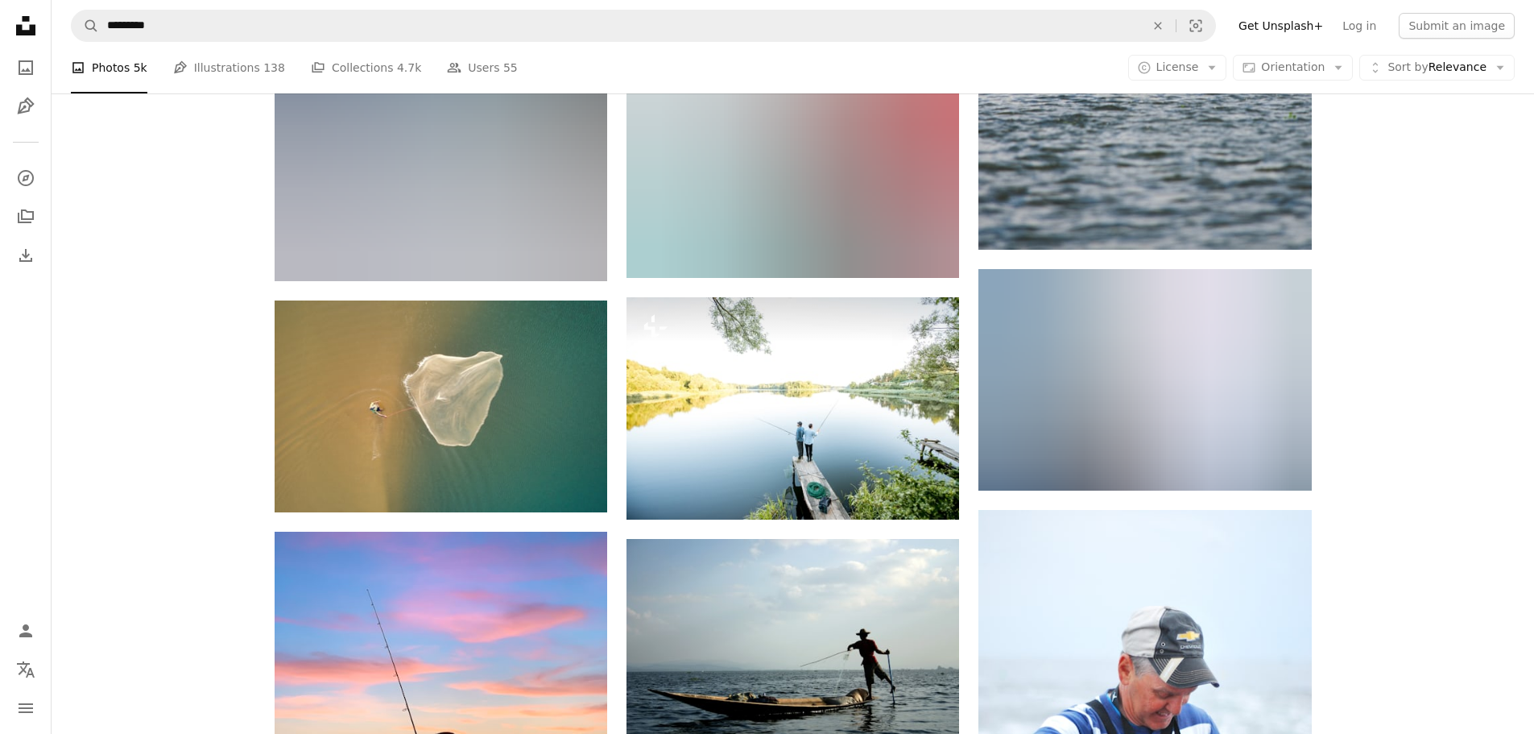
scroll to position [2738, 0]
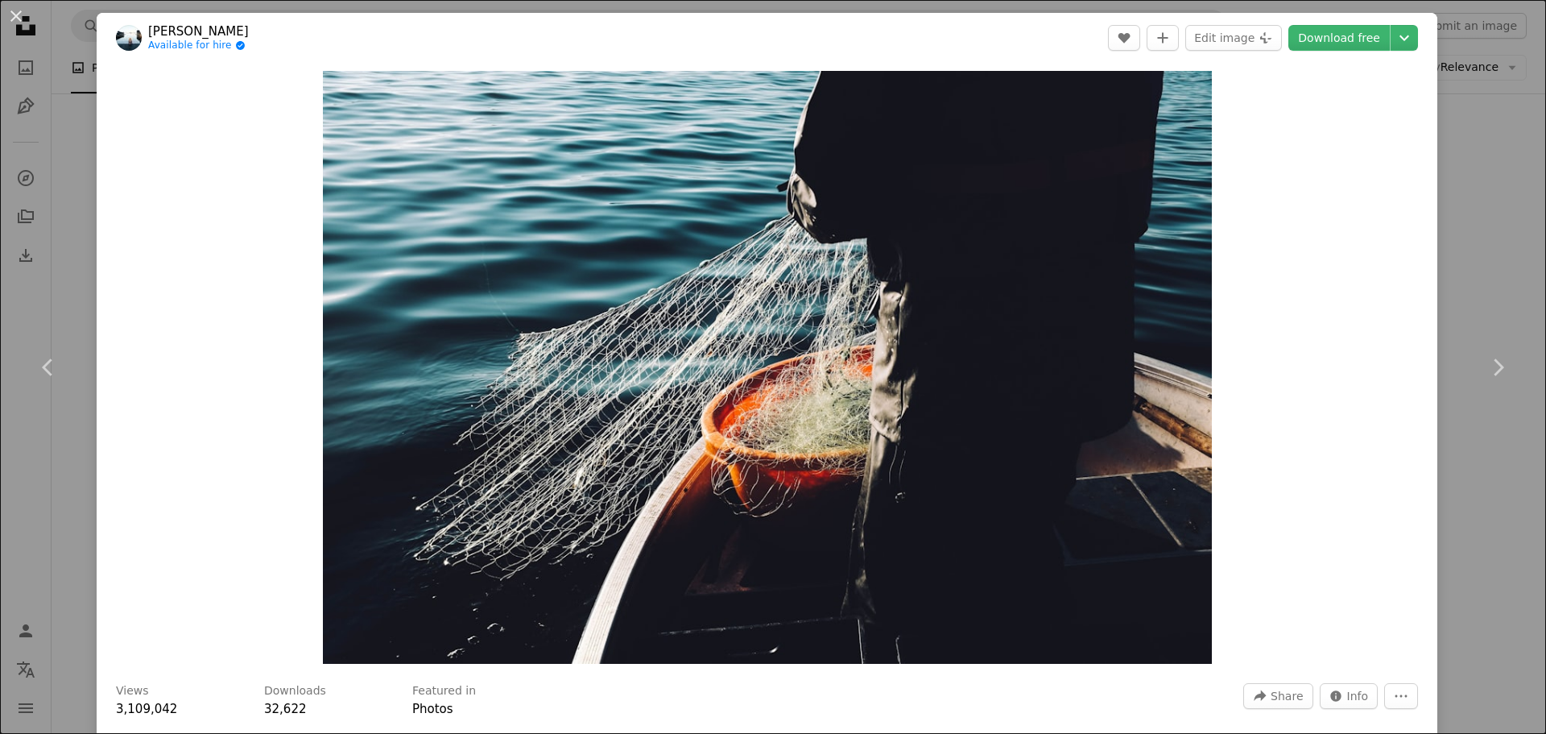
click at [1479, 279] on div "An X shape Chevron left Chevron right [PERSON_NAME] Available for hire A checkm…" at bounding box center [773, 367] width 1546 height 734
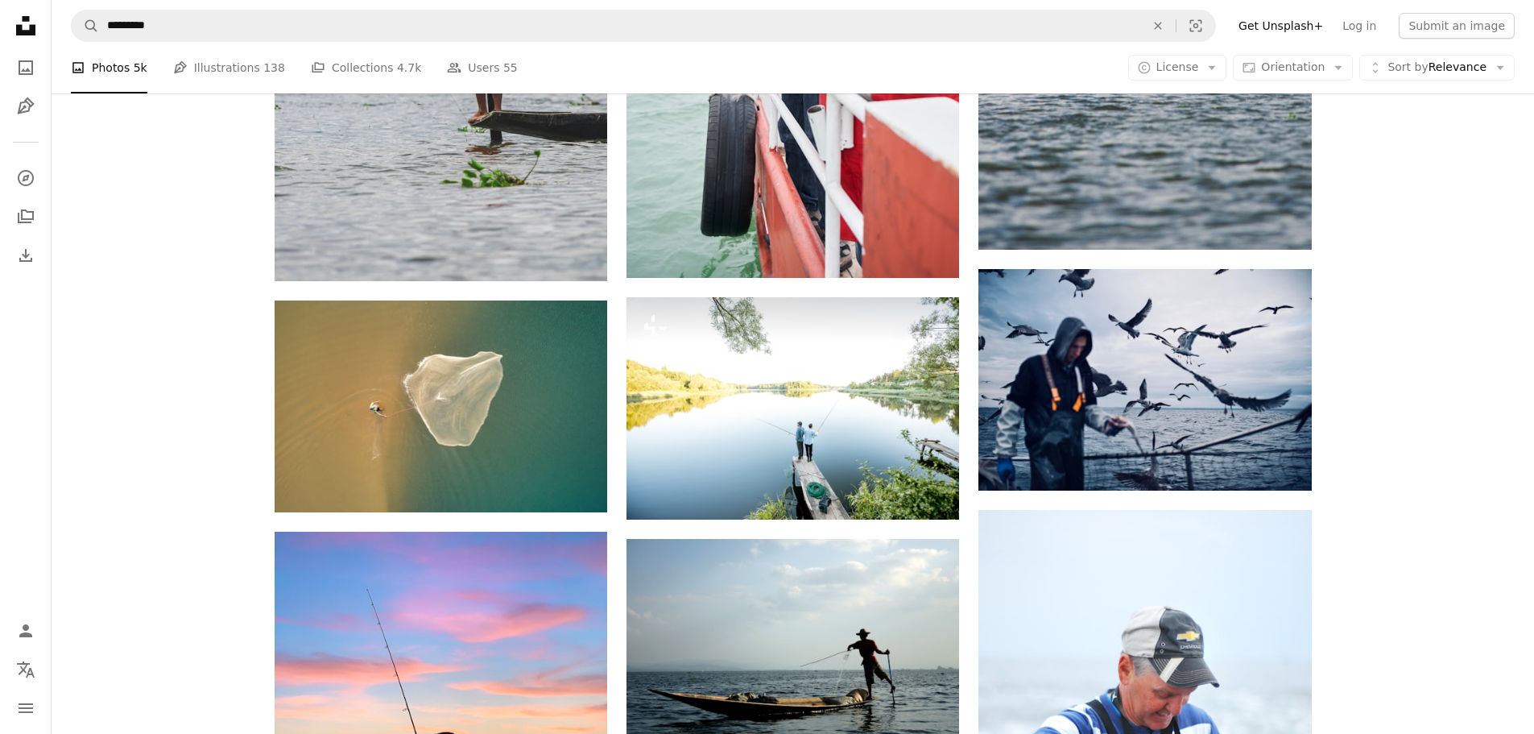
scroll to position [2890, 0]
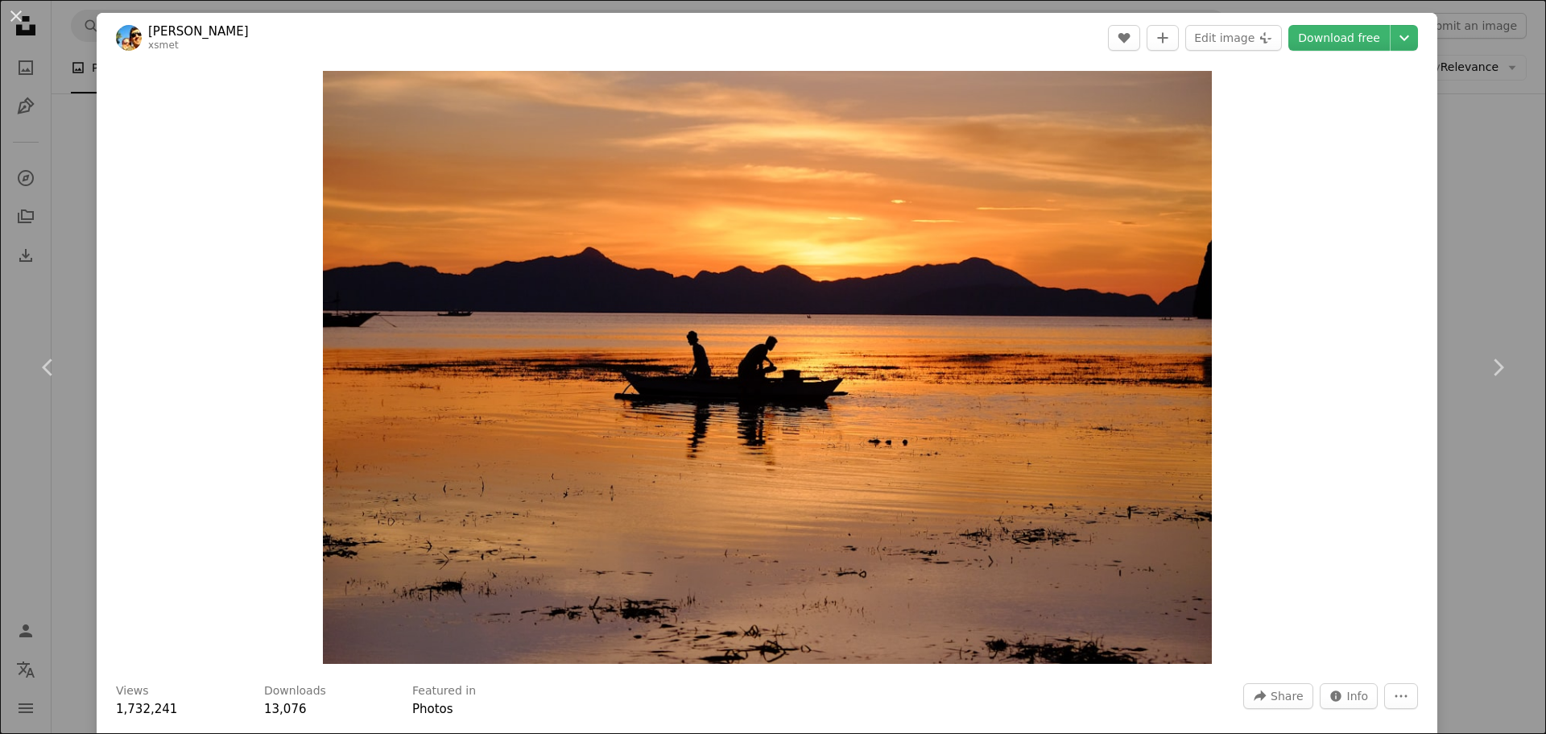
click at [1442, 248] on div "An X shape Chevron left Chevron right [PERSON_NAME] xsmet A heart A plus sign E…" at bounding box center [773, 367] width 1546 height 734
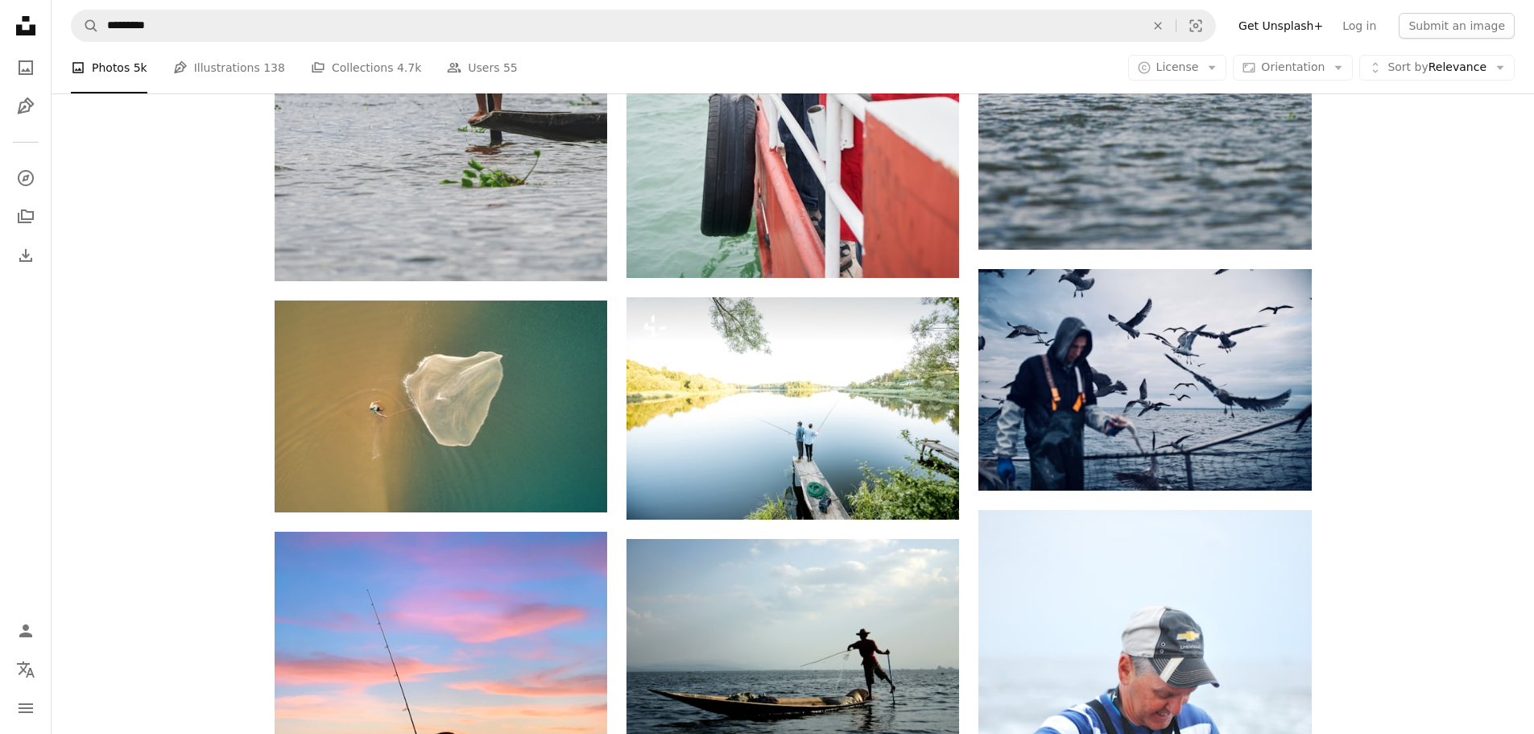
scroll to position [6192, 0]
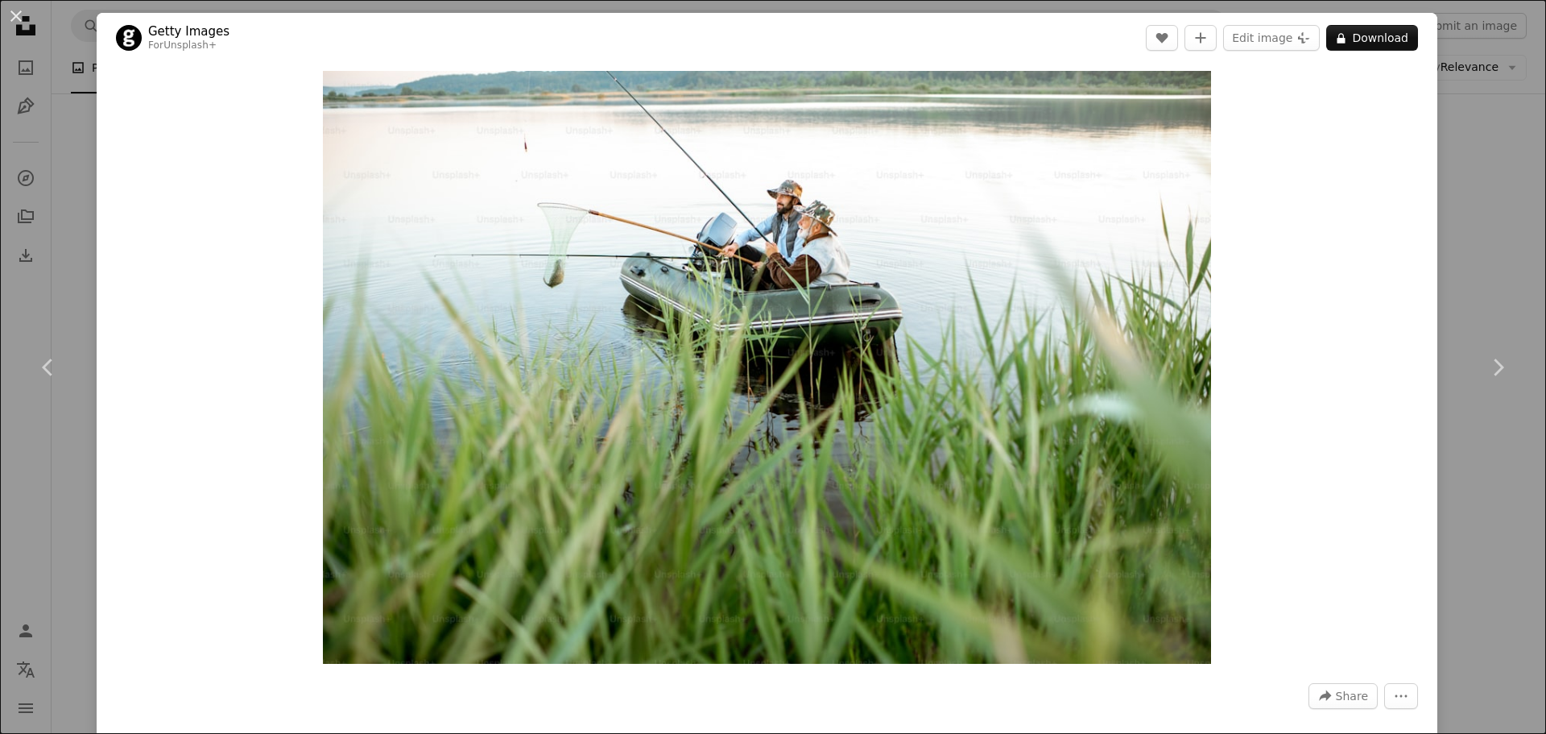
click at [1471, 246] on div "An X shape Chevron left Chevron right Getty Images For Unsplash+ A heart A plus…" at bounding box center [773, 367] width 1546 height 734
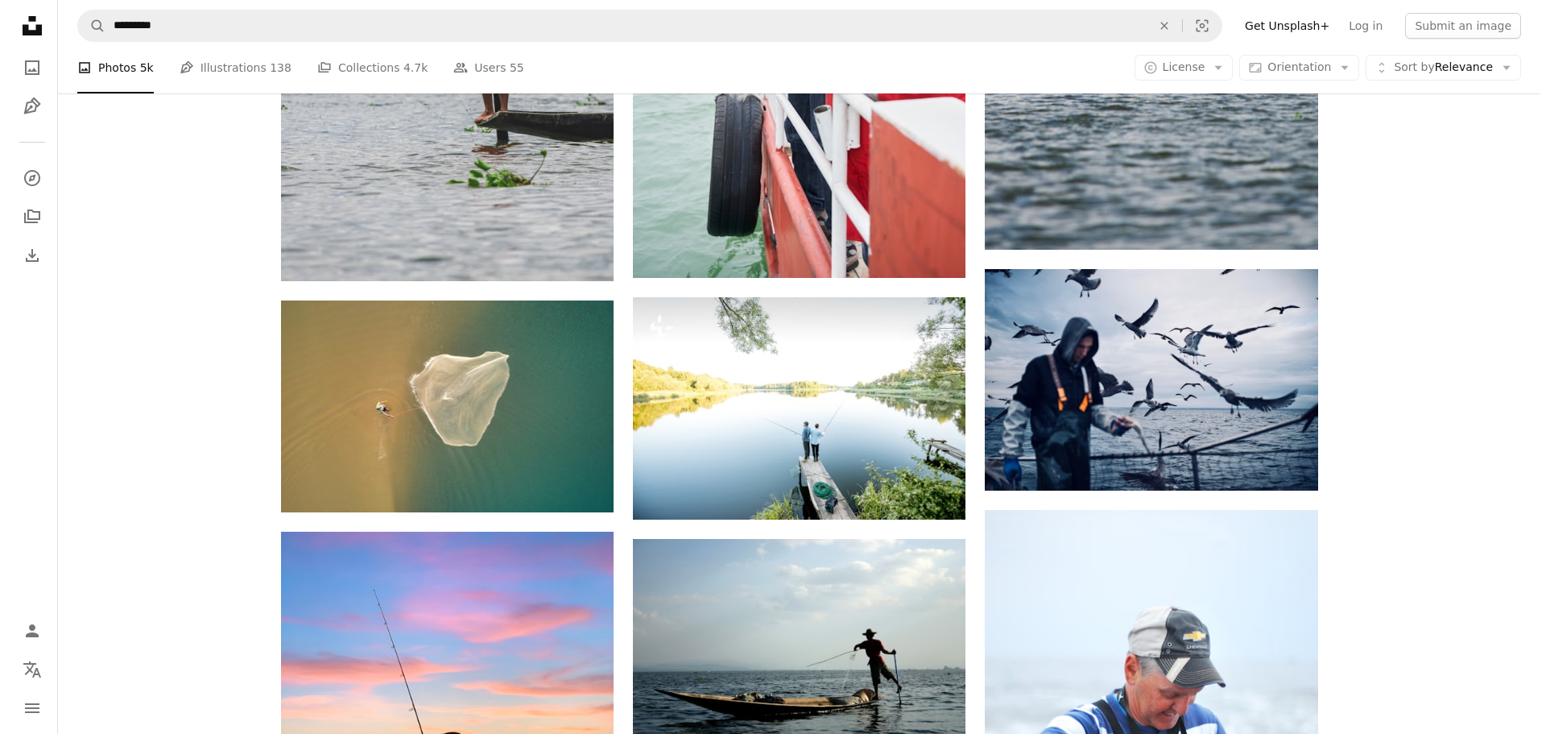
scroll to position [10380, 0]
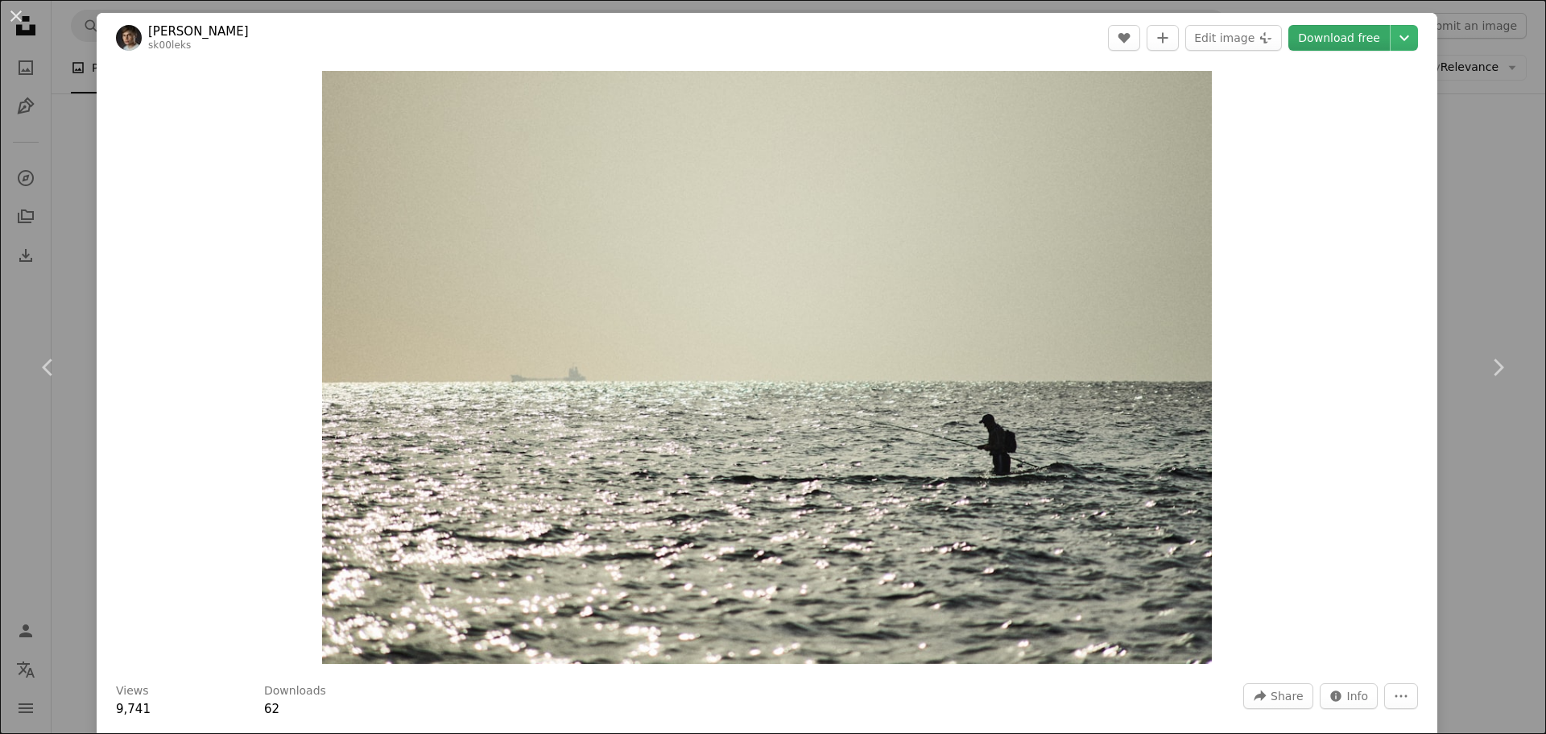
click at [1306, 40] on link "Download free" at bounding box center [1339, 38] width 101 height 26
